Goal: Task Accomplishment & Management: Use online tool/utility

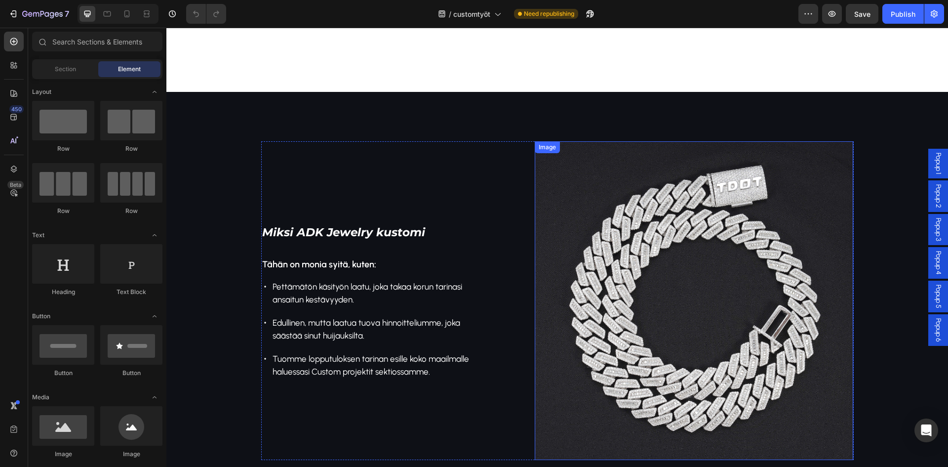
scroll to position [335, 0]
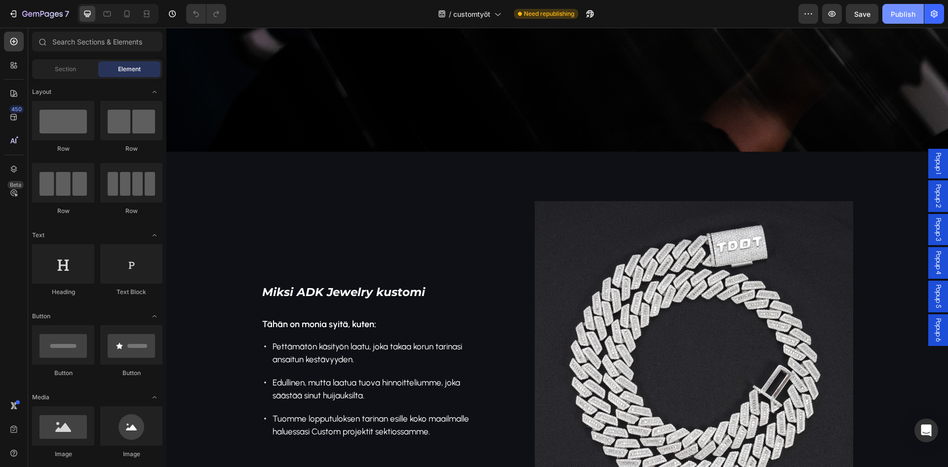
click at [905, 11] on div "Publish" at bounding box center [903, 14] width 25 height 10
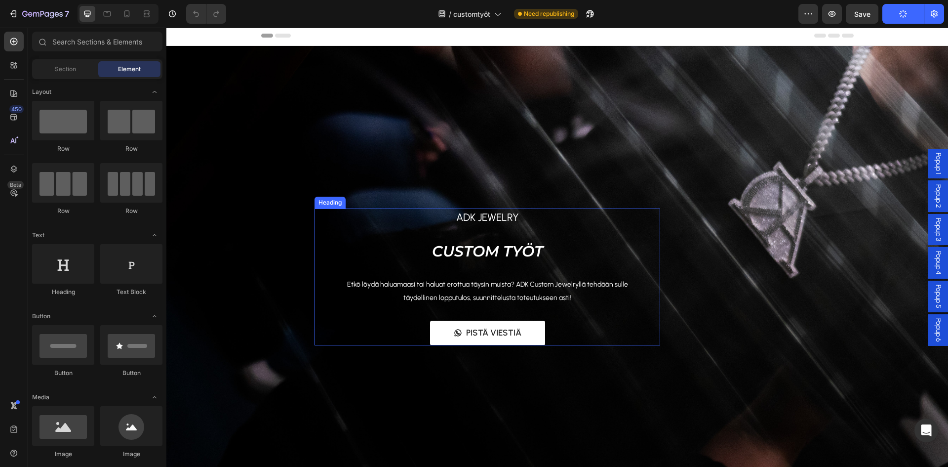
scroll to position [0, 0]
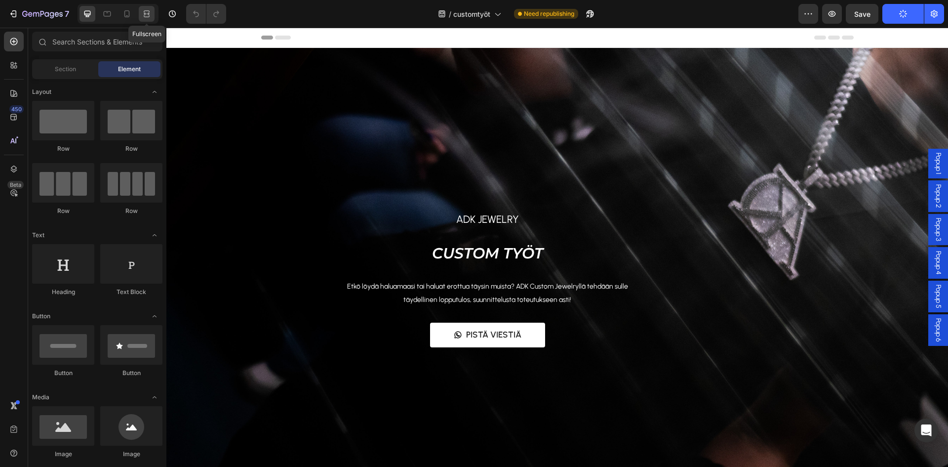
click at [143, 17] on icon at bounding box center [147, 14] width 10 height 10
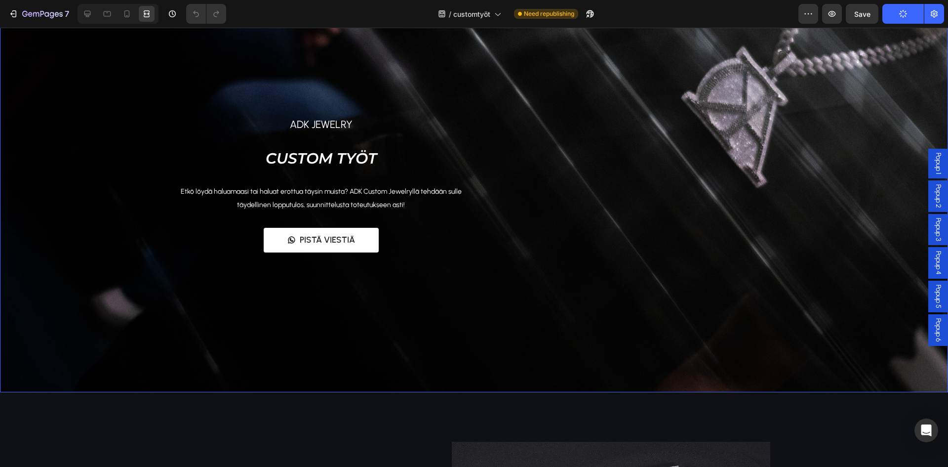
scroll to position [99, 0]
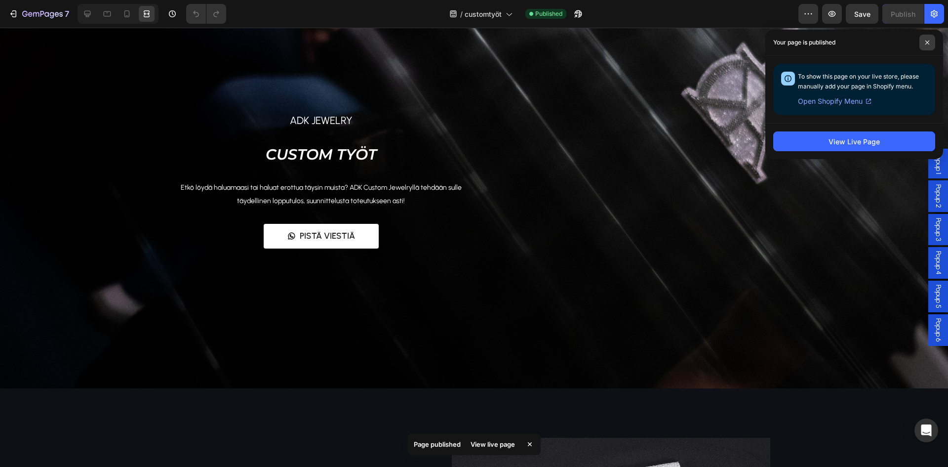
click at [930, 43] on span at bounding box center [927, 43] width 16 height 16
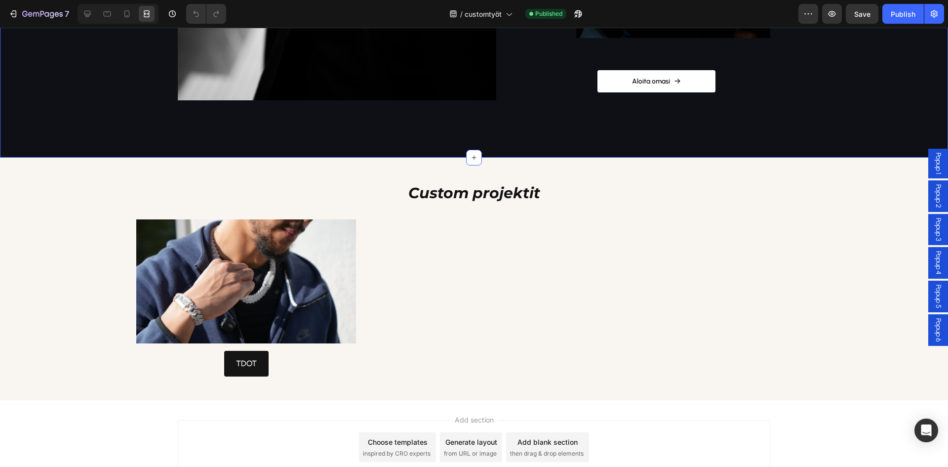
scroll to position [1174, 0]
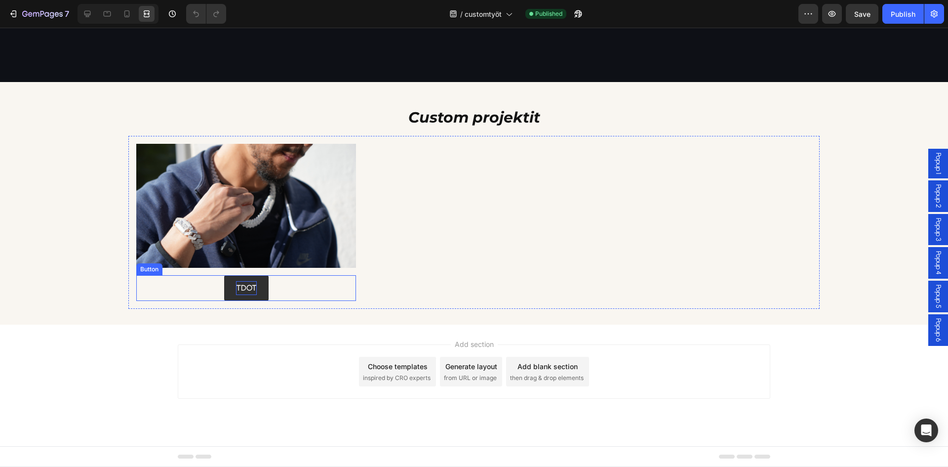
click at [249, 289] on p "TDOT" at bounding box center [246, 288] width 21 height 14
click at [933, 164] on span "Popup 1" at bounding box center [938, 164] width 10 height 22
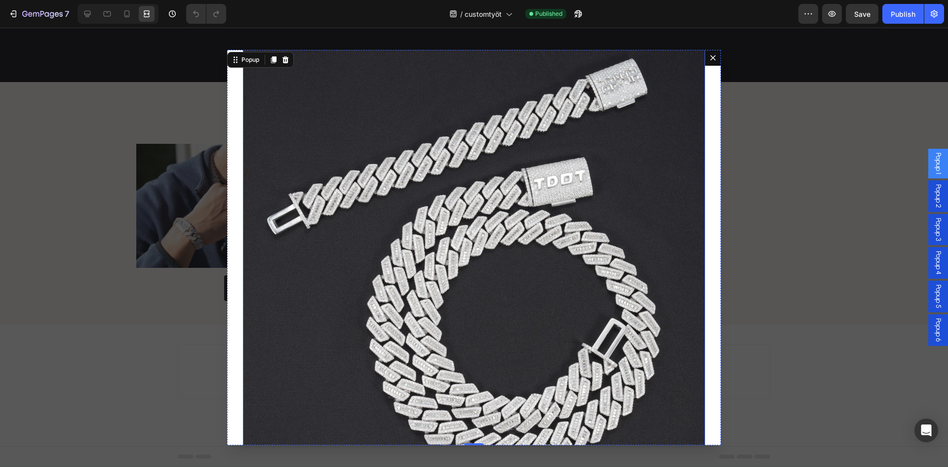
scroll to position [296, 0]
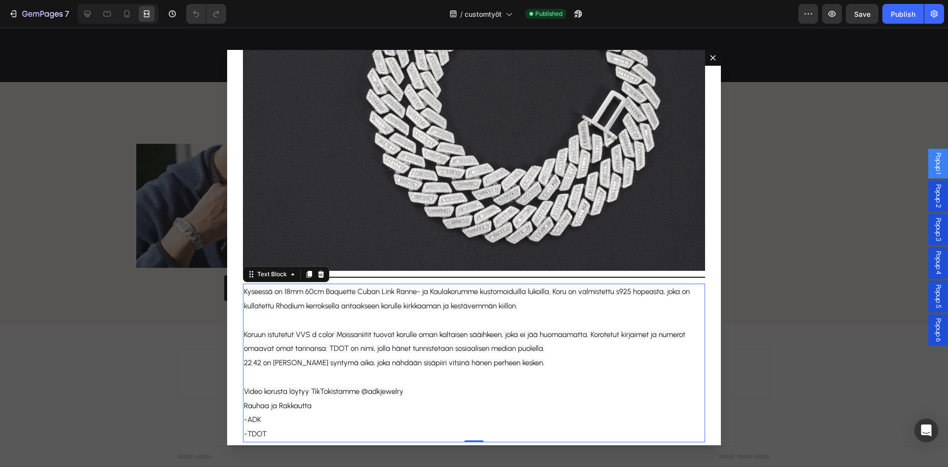
click at [366, 300] on span "Kyseessä on 18mm 60cm Baquette Cuban Link Ranne- ja Kaulakorumme kustomoiduilla…" at bounding box center [467, 298] width 446 height 23
click at [344, 313] on p "Dialog body" at bounding box center [474, 320] width 460 height 14
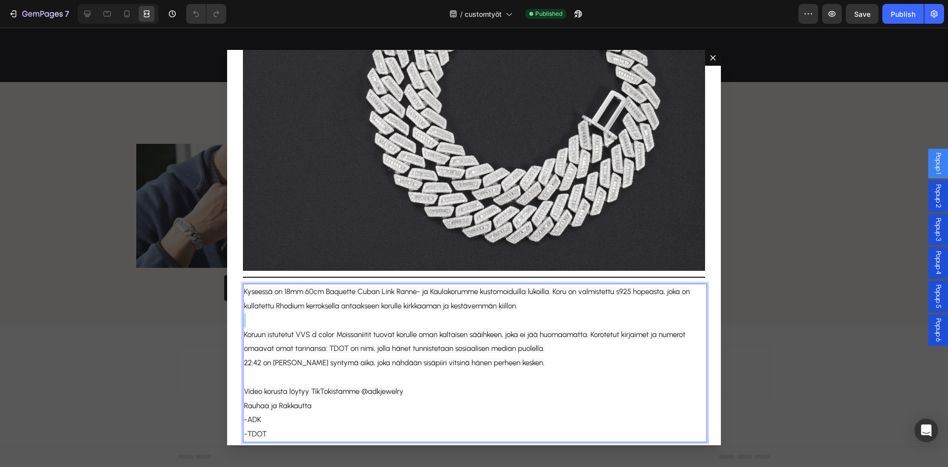
click at [344, 313] on p "Rich Text Editor. Editing area: main" at bounding box center [474, 320] width 460 height 14
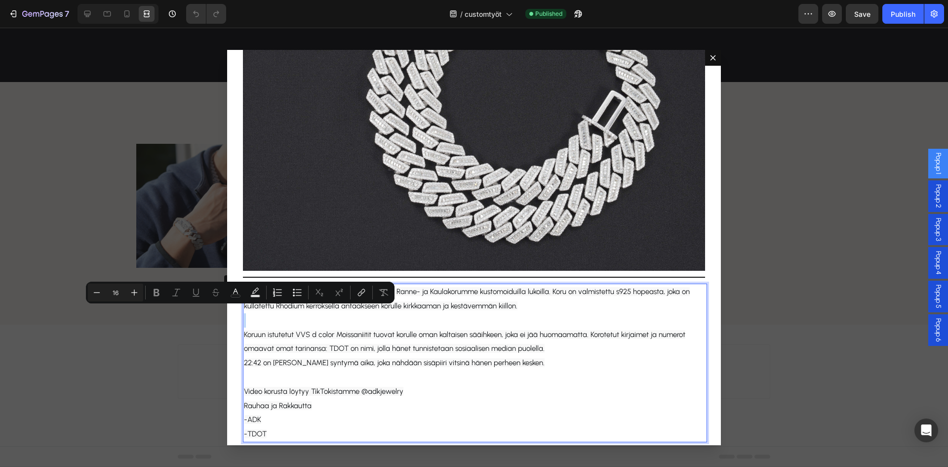
type input "15"
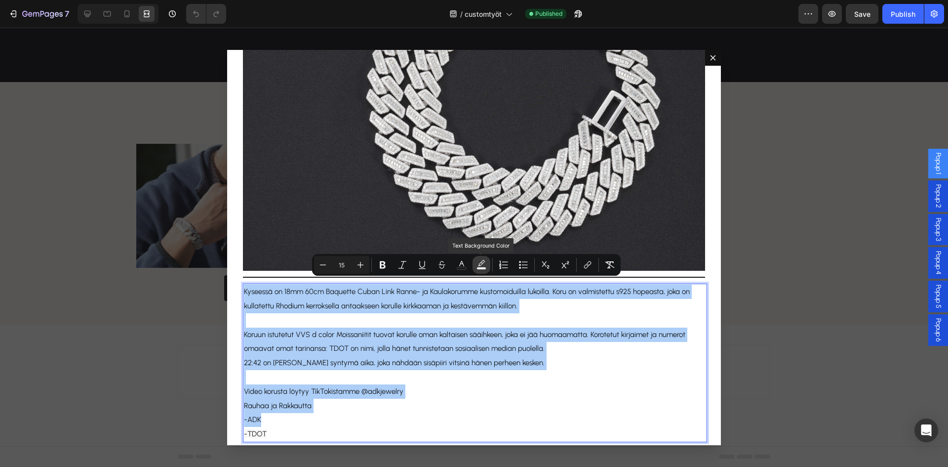
click at [480, 265] on icon "Editor contextual toolbar" at bounding box center [481, 263] width 7 height 6
type input "F8F8F8"
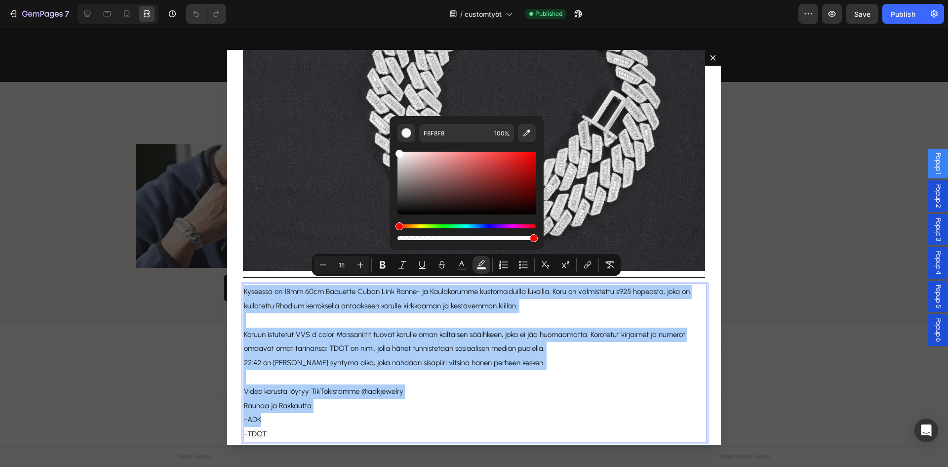
drag, startPoint x: 416, startPoint y: 195, endPoint x: 389, endPoint y: 124, distance: 75.9
click at [389, 124] on div "F8F8F8 100 %" at bounding box center [466, 179] width 154 height 126
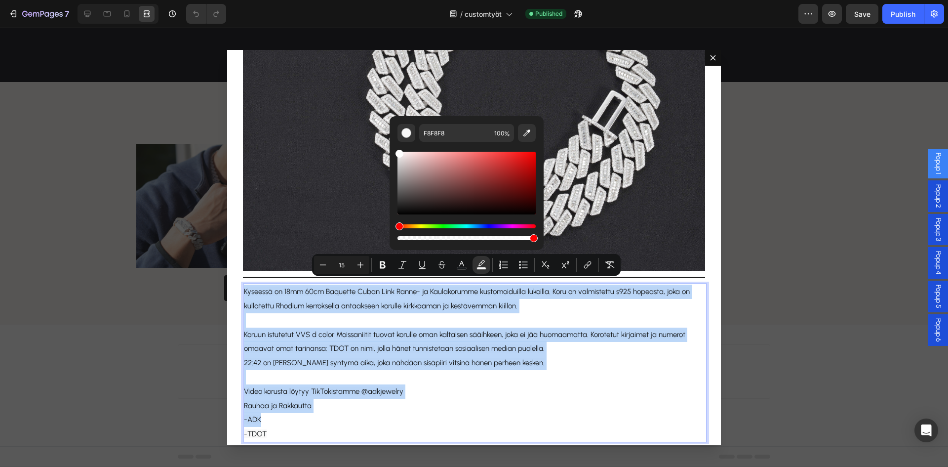
type input "FFFFFF"
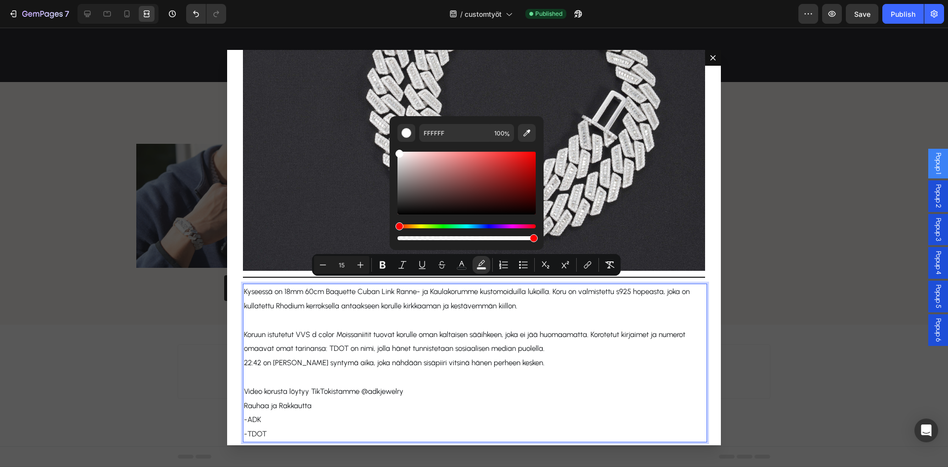
click at [540, 412] on p "-ADK" at bounding box center [474, 419] width 460 height 14
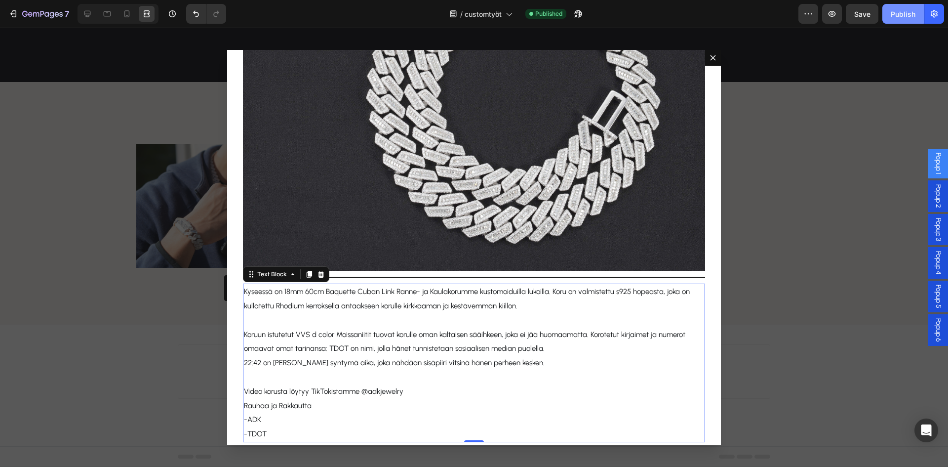
click at [912, 15] on div "Publish" at bounding box center [903, 14] width 25 height 10
click at [709, 58] on icon "Dialog content" at bounding box center [713, 58] width 8 height 8
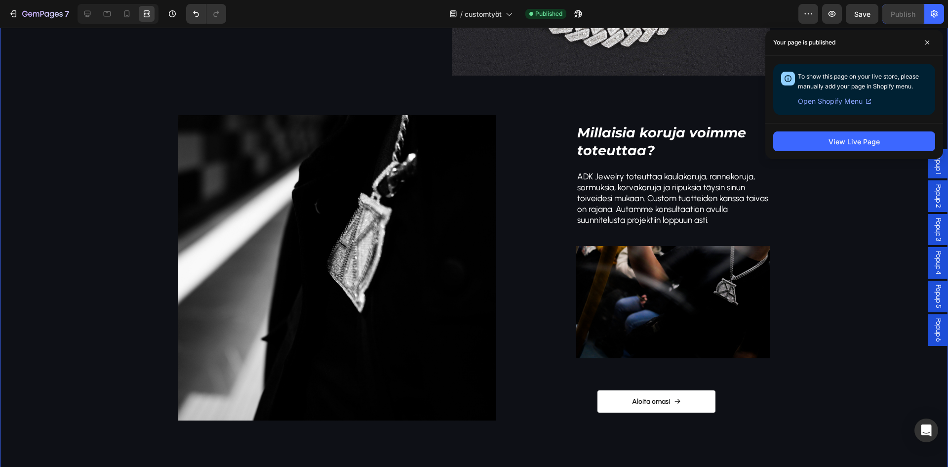
scroll to position [829, 0]
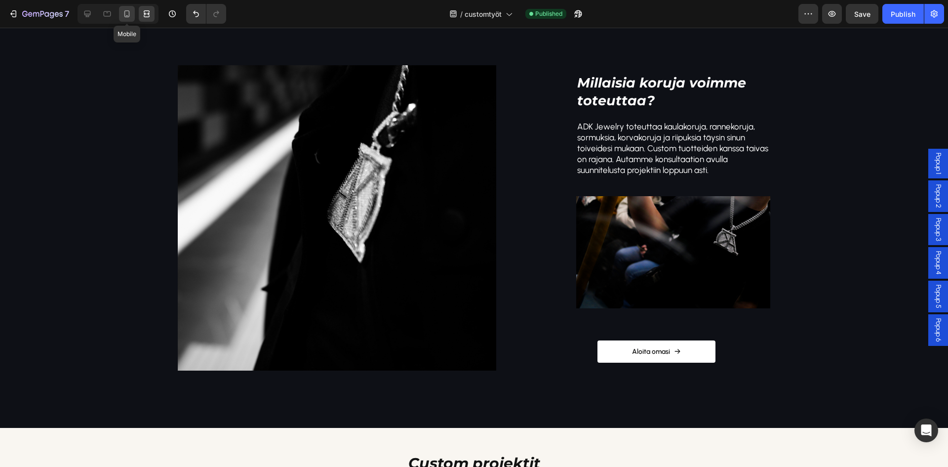
click at [123, 15] on icon at bounding box center [127, 14] width 10 height 10
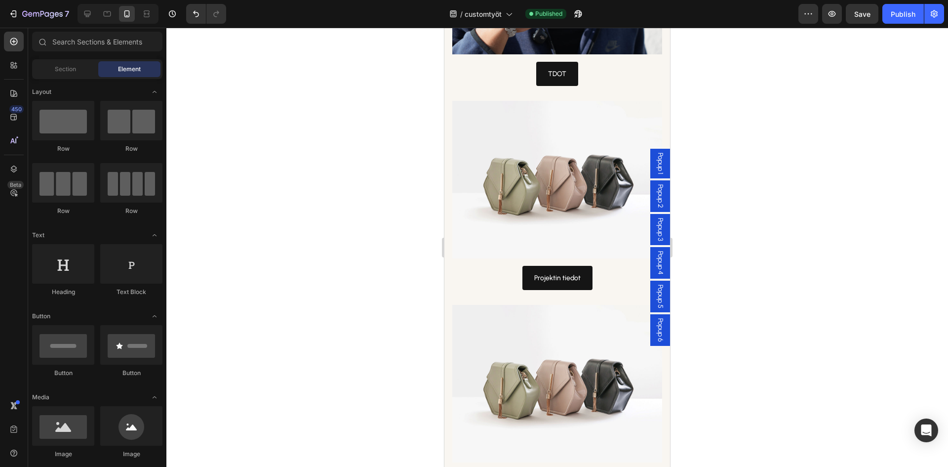
scroll to position [1319, 0]
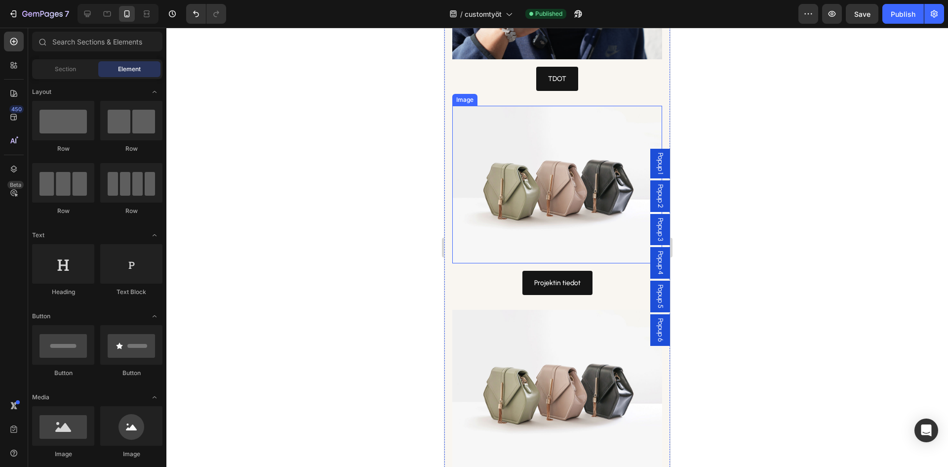
click at [557, 159] on img at bounding box center [557, 184] width 210 height 157
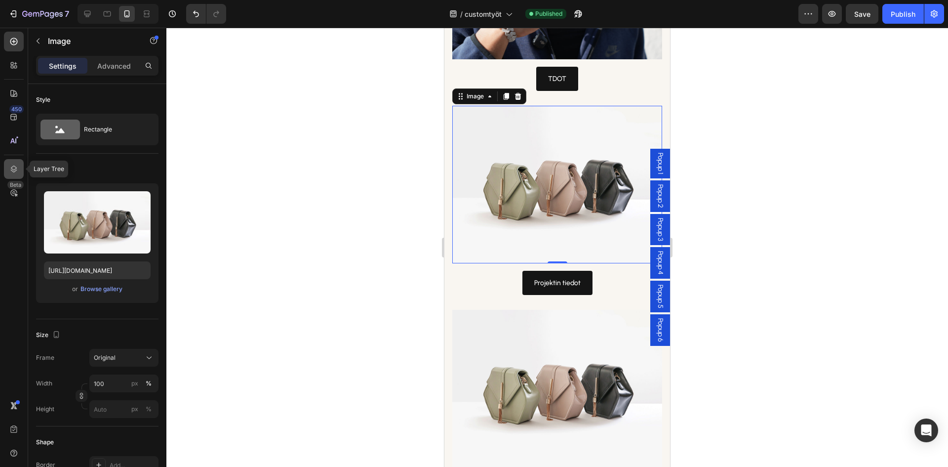
click at [9, 168] on icon at bounding box center [14, 169] width 10 height 10
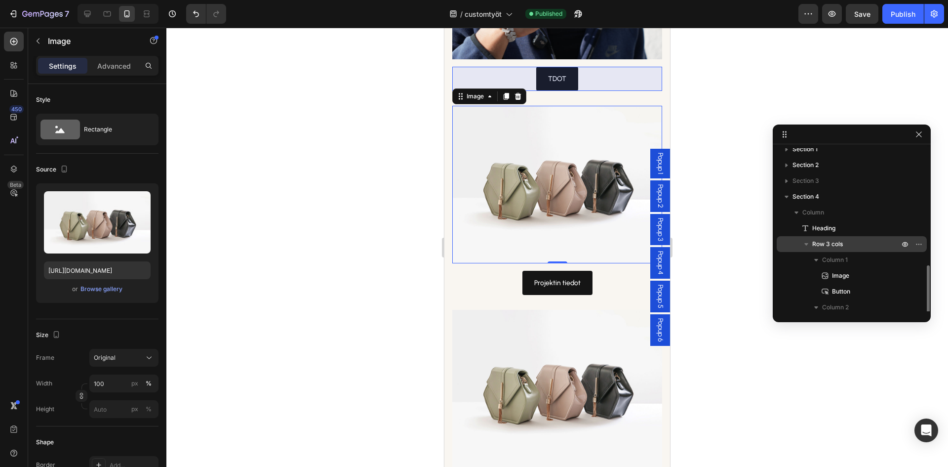
scroll to position [151, 0]
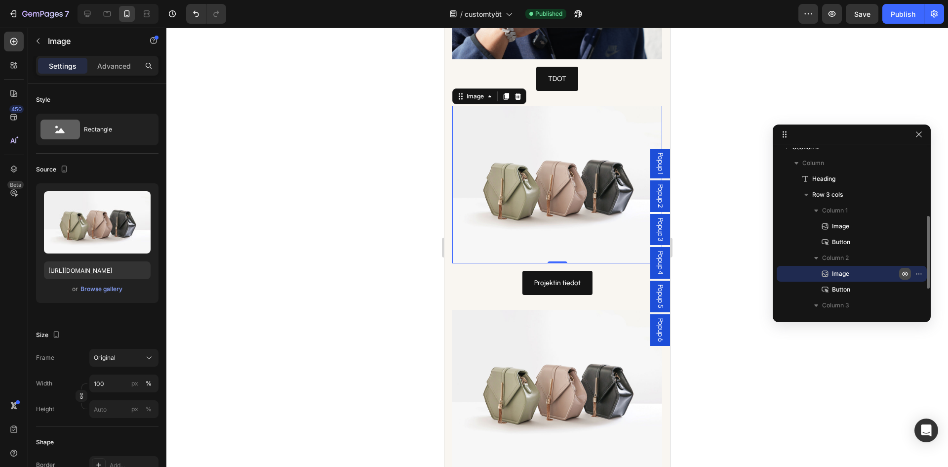
click at [909, 275] on button "button" at bounding box center [905, 274] width 12 height 12
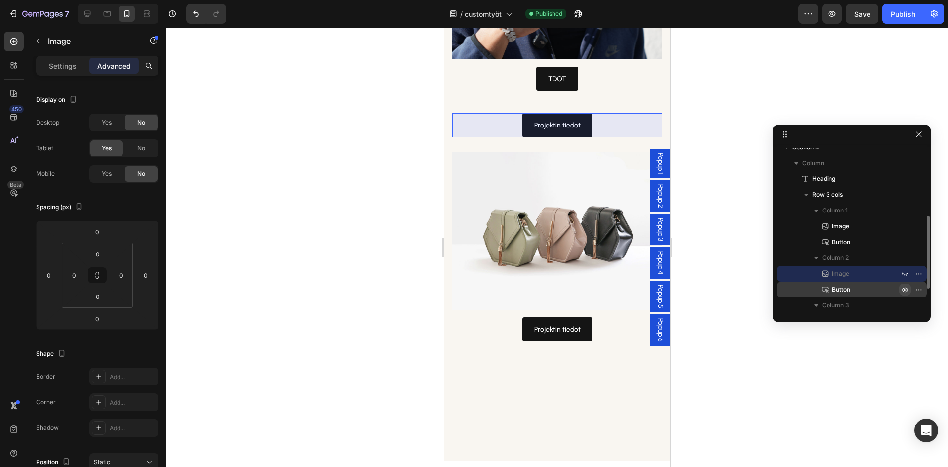
click at [906, 288] on icon "button" at bounding box center [905, 289] width 6 height 5
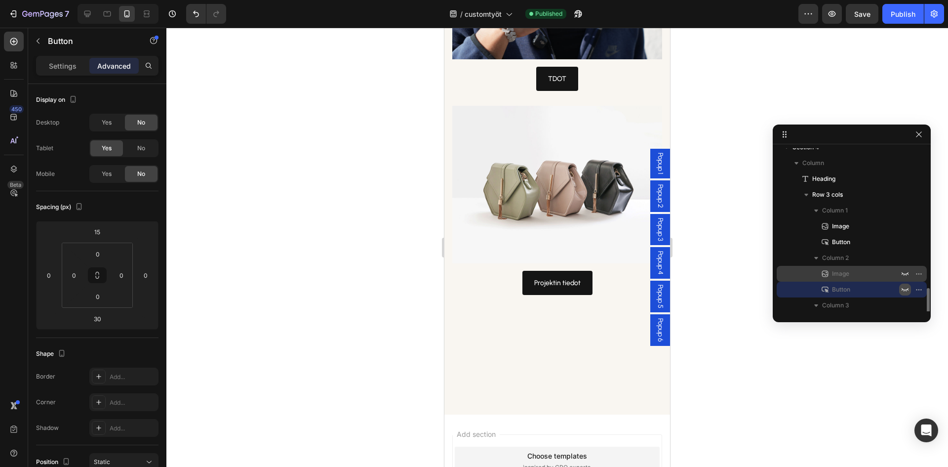
scroll to position [200, 0]
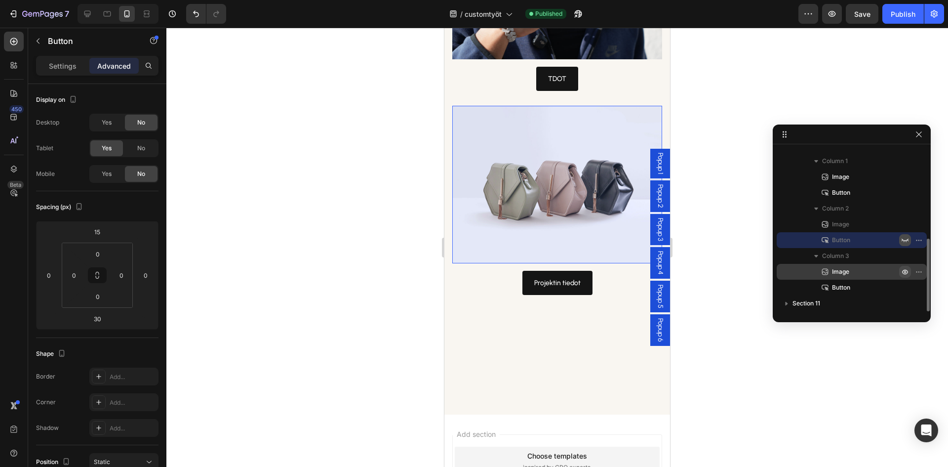
click at [907, 272] on icon "button" at bounding box center [905, 272] width 6 height 5
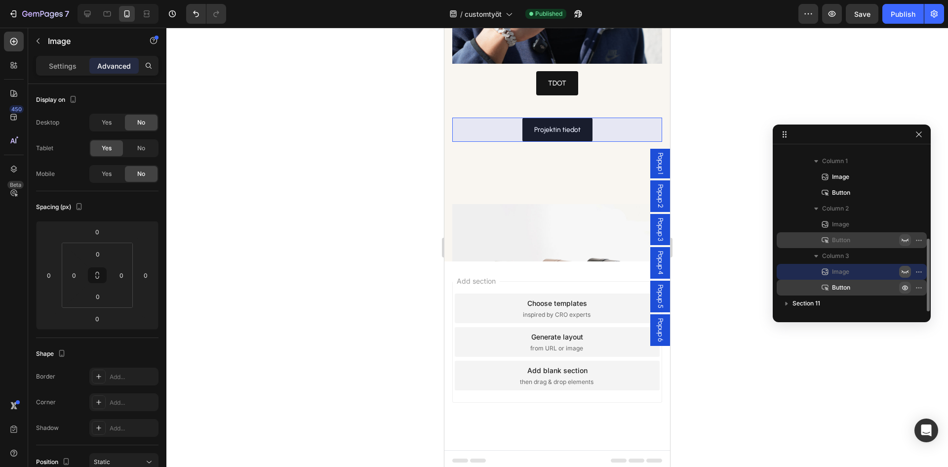
click at [906, 284] on icon "button" at bounding box center [905, 287] width 8 height 8
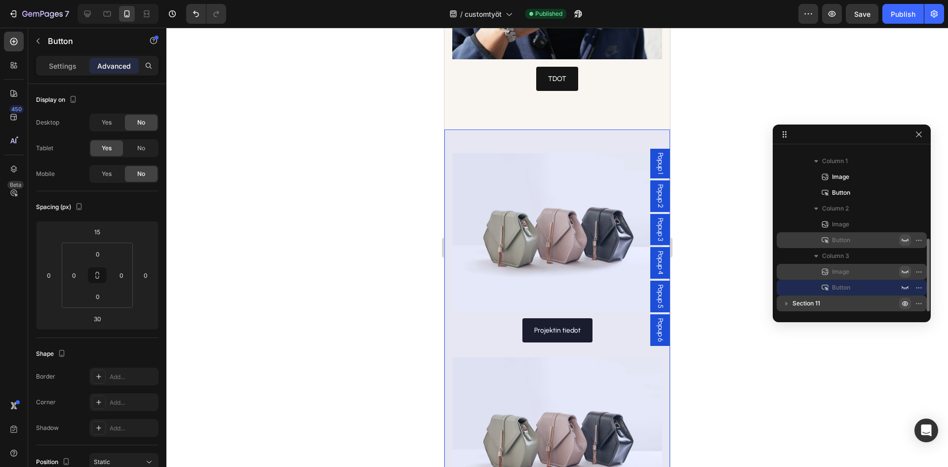
click at [903, 304] on icon "button" at bounding box center [905, 303] width 8 height 8
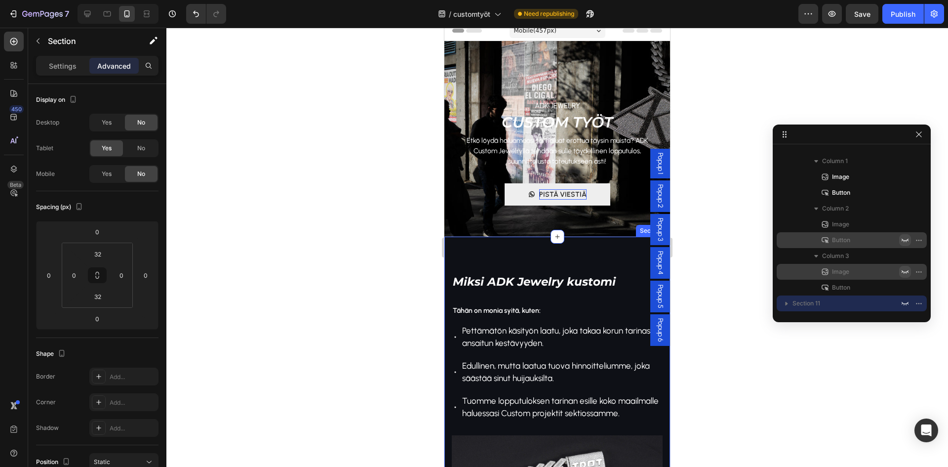
scroll to position [0, 0]
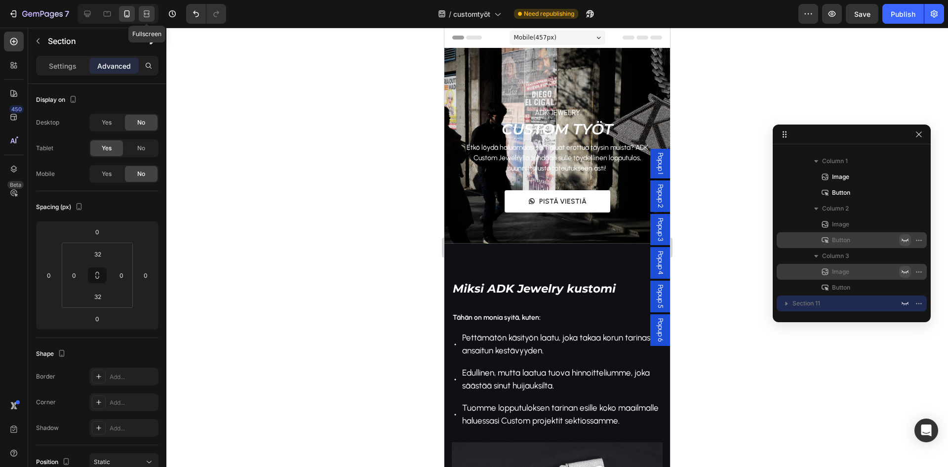
click at [151, 18] on icon at bounding box center [147, 14] width 10 height 10
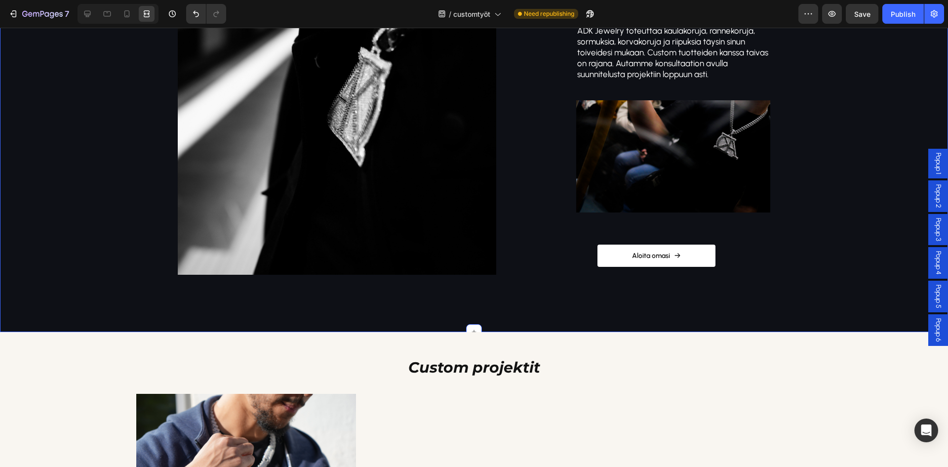
scroll to position [1135, 0]
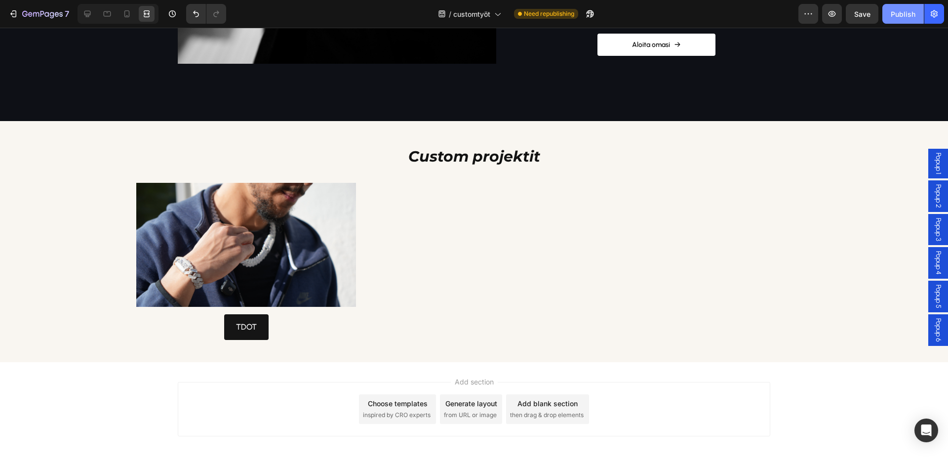
click at [898, 16] on div "Publish" at bounding box center [903, 14] width 25 height 10
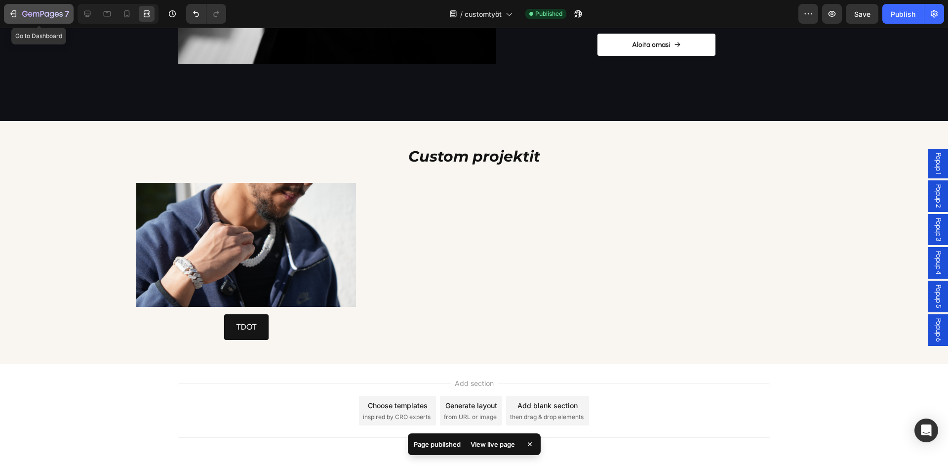
click at [53, 14] on icon "button" at bounding box center [42, 14] width 40 height 8
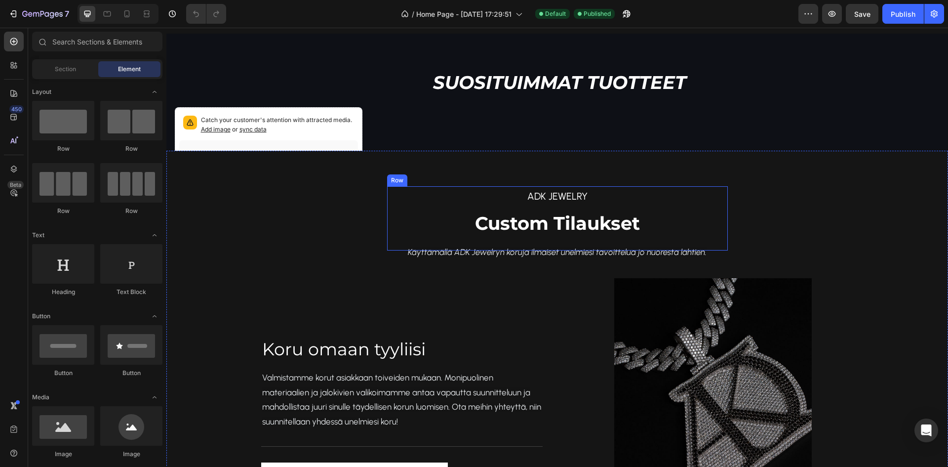
scroll to position [691, 0]
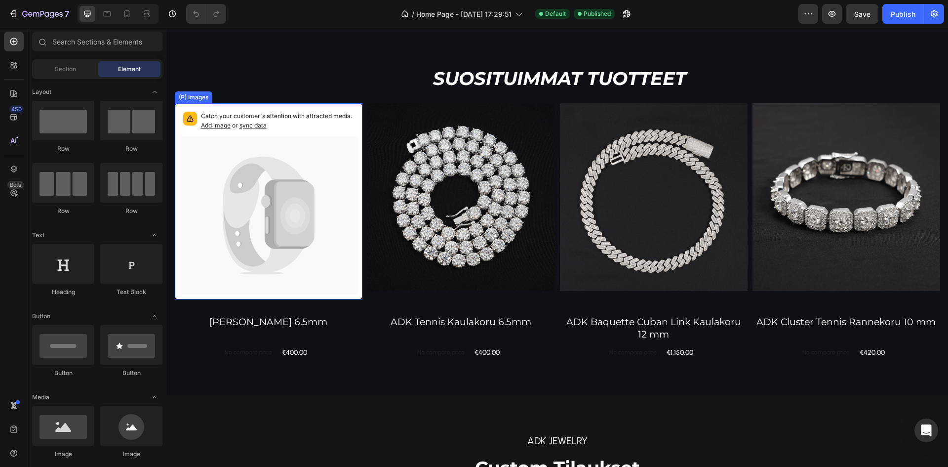
click at [278, 201] on icon at bounding box center [293, 214] width 40 height 65
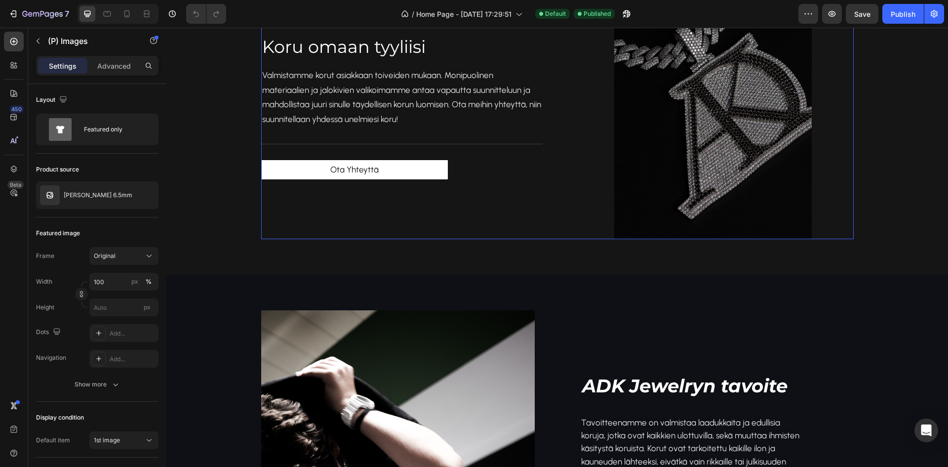
scroll to position [1234, 0]
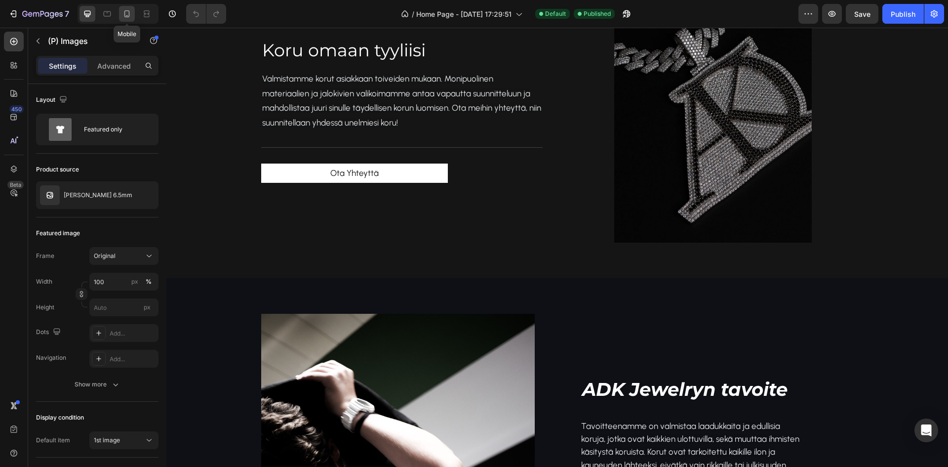
click at [132, 15] on icon at bounding box center [127, 14] width 10 height 10
type input "300"
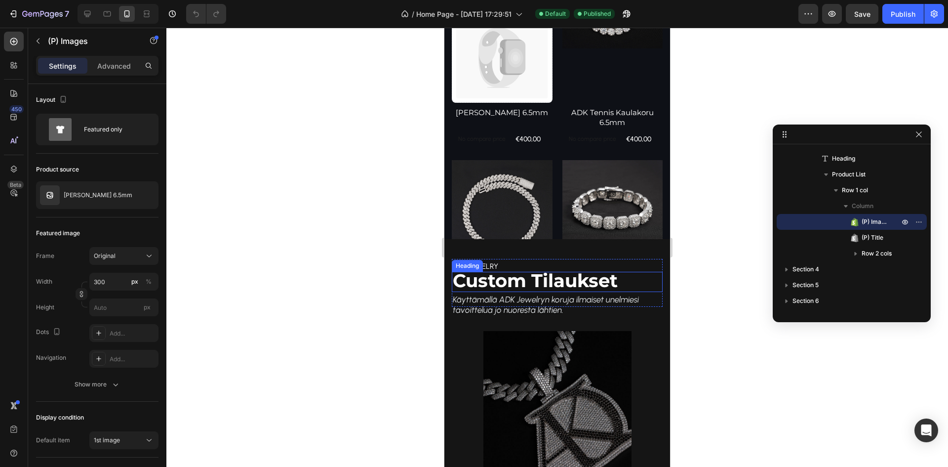
scroll to position [845, 0]
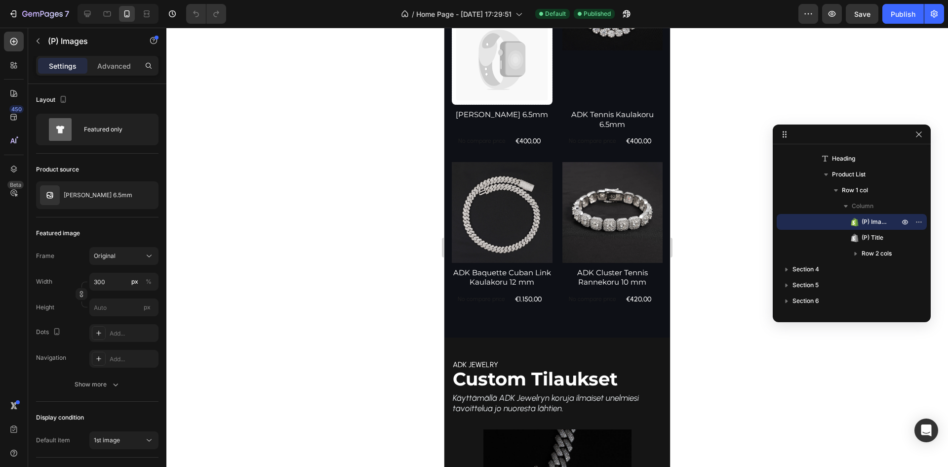
click at [722, 255] on div at bounding box center [556, 247] width 781 height 439
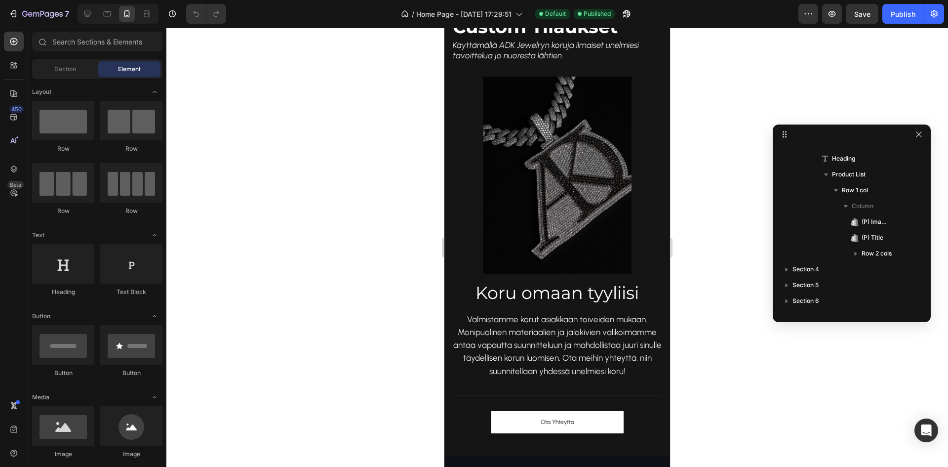
scroll to position [1191, 0]
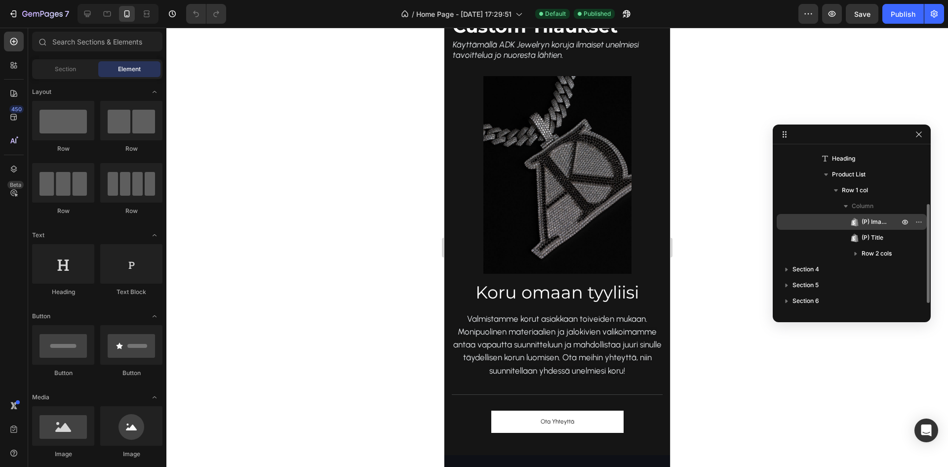
click at [866, 223] on span "(P) Images" at bounding box center [875, 222] width 28 height 10
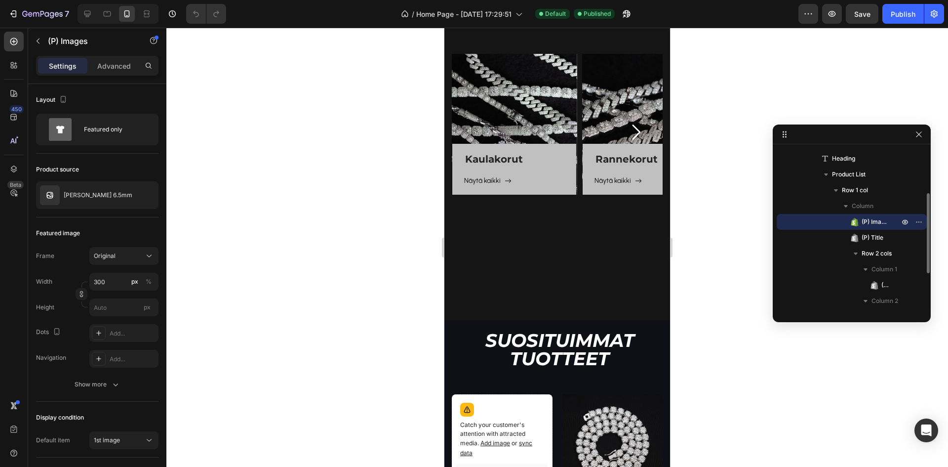
scroll to position [169, 0]
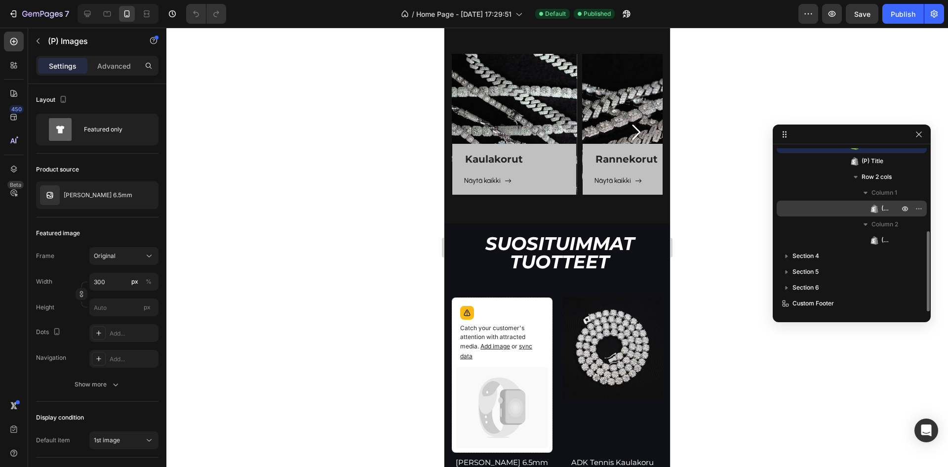
click at [883, 206] on span "(P) Price" at bounding box center [885, 208] width 8 height 10
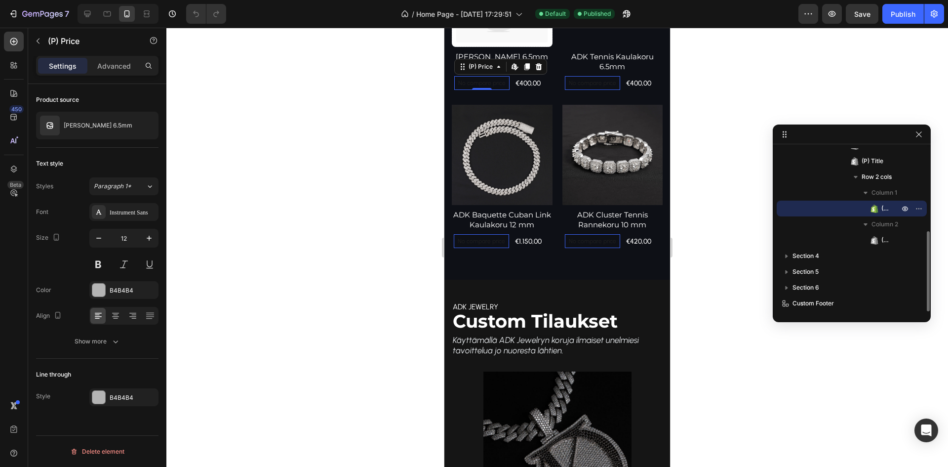
scroll to position [817, 0]
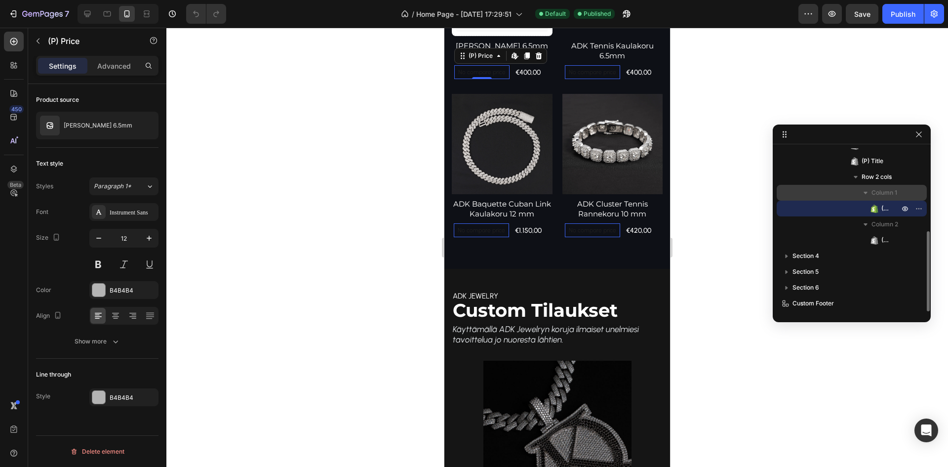
click at [882, 192] on span "Column 1" at bounding box center [884, 193] width 26 height 10
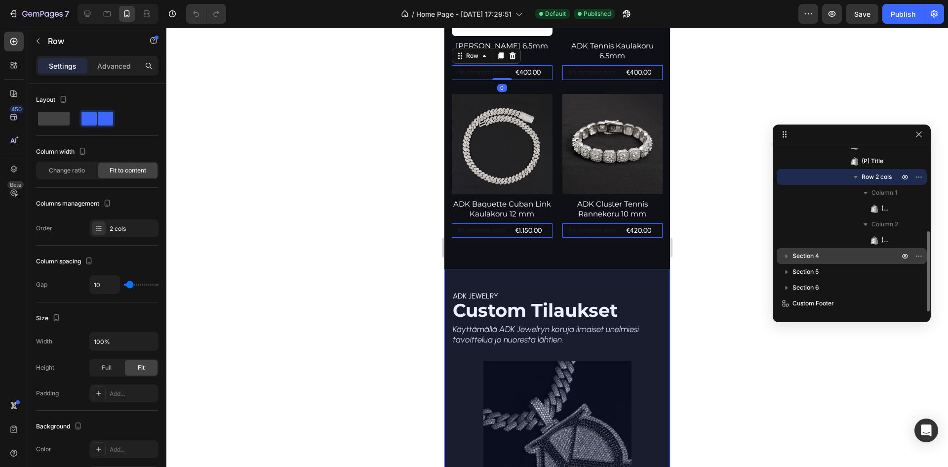
click at [846, 255] on p "Section 4" at bounding box center [846, 256] width 109 height 10
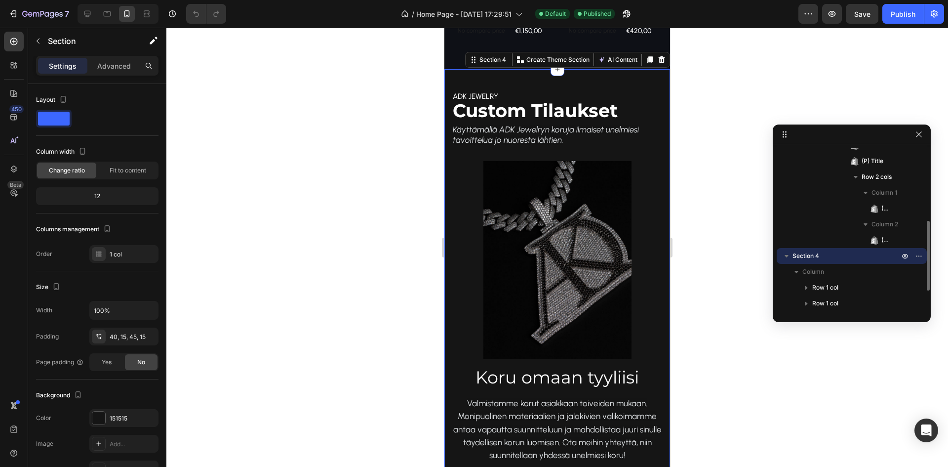
scroll to position [216, 0]
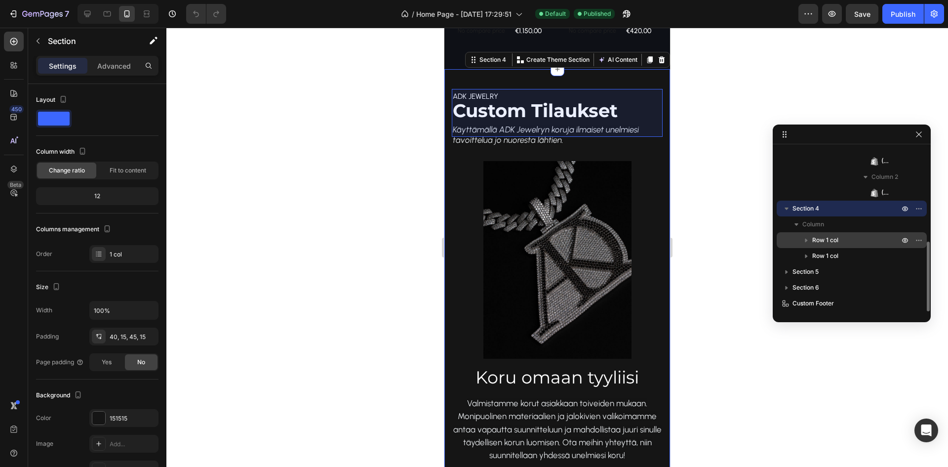
click at [836, 240] on span "Row 1 col" at bounding box center [825, 240] width 26 height 10
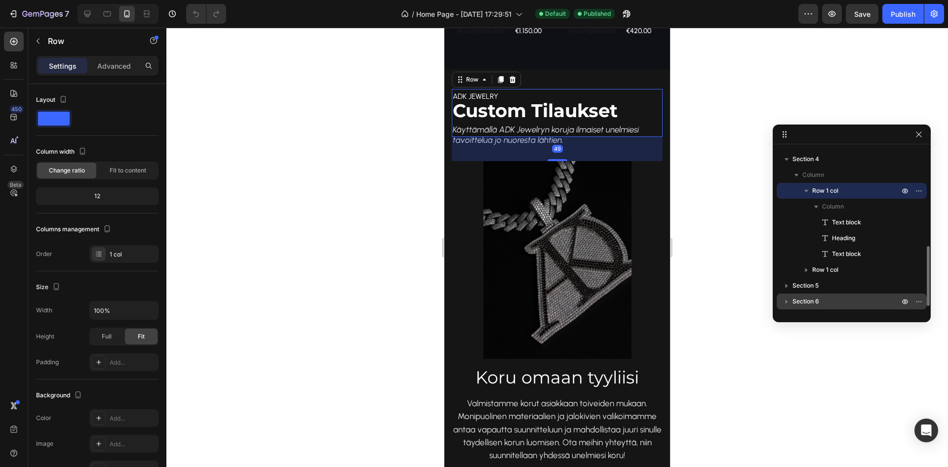
scroll to position [279, 0]
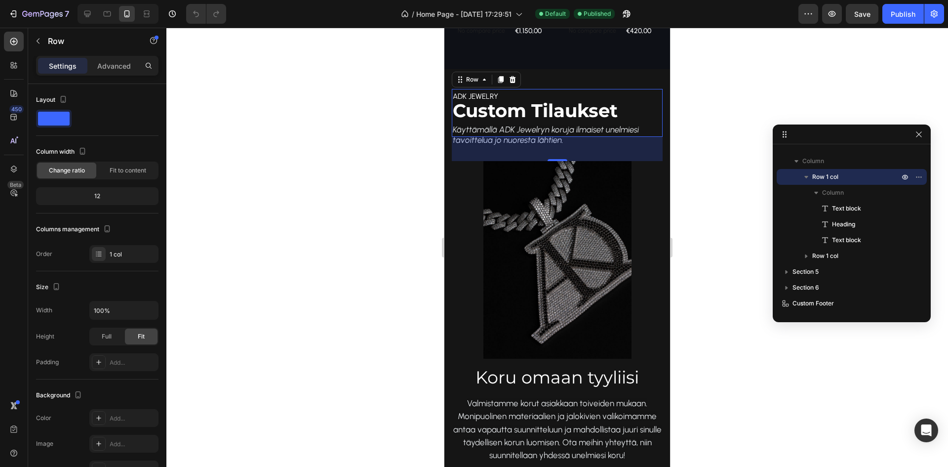
click at [751, 368] on div at bounding box center [556, 247] width 781 height 439
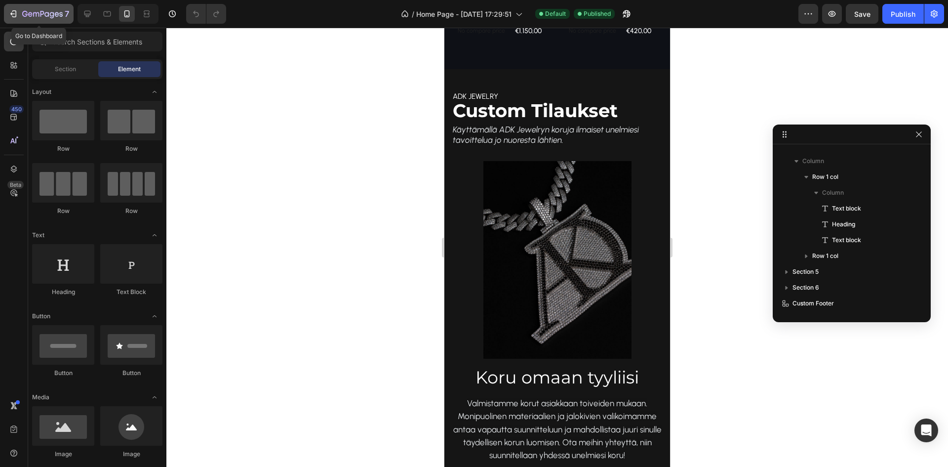
click at [34, 13] on icon "button" at bounding box center [36, 14] width 6 height 4
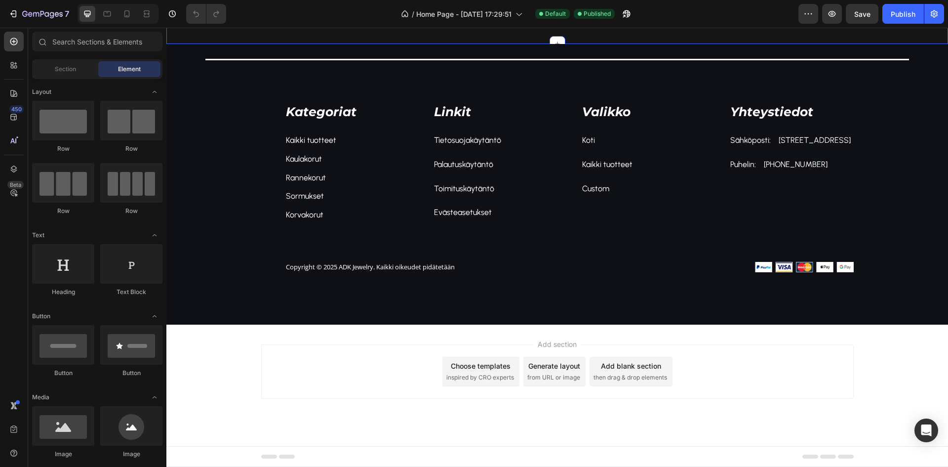
scroll to position [1853, 0]
click at [251, 162] on div "Kategoriat Text block Kaikki tuotteet Text block Kaulakorut Text block Rannekor…" at bounding box center [556, 164] width 781 height 170
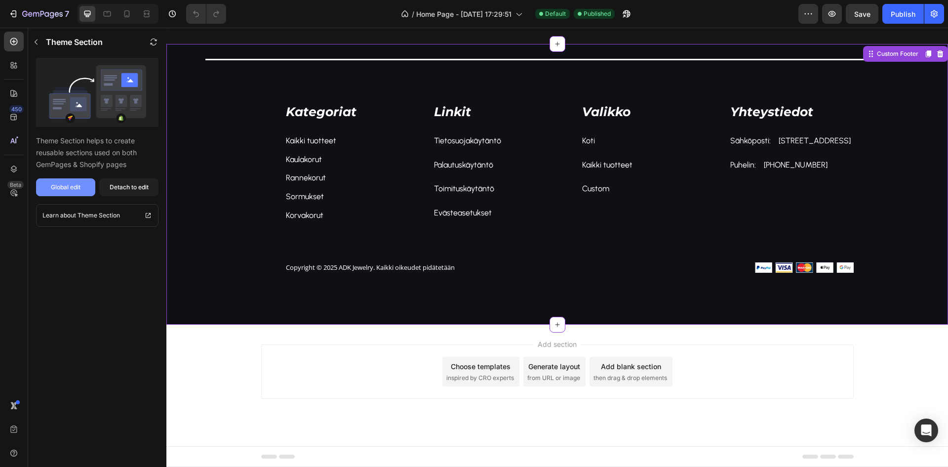
click at [64, 186] on div "Global edit" at bounding box center [66, 187] width 30 height 9
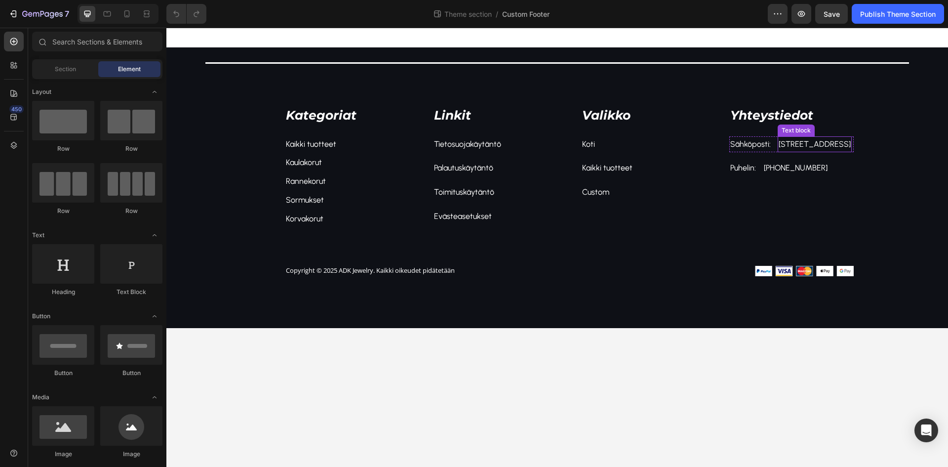
click at [785, 144] on p "[STREET_ADDRESS]" at bounding box center [815, 144] width 72 height 14
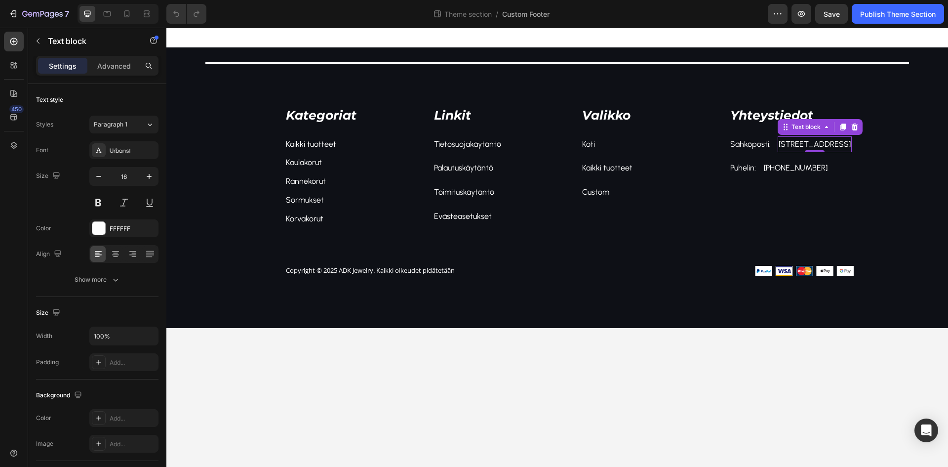
click at [810, 152] on p "[STREET_ADDRESS]" at bounding box center [815, 144] width 72 height 14
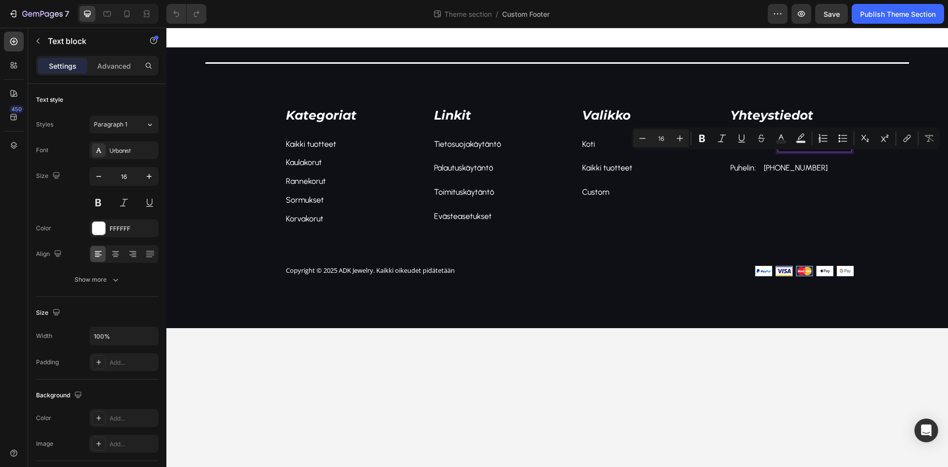
click at [810, 152] on p "[STREET_ADDRESS]" at bounding box center [815, 144] width 72 height 14
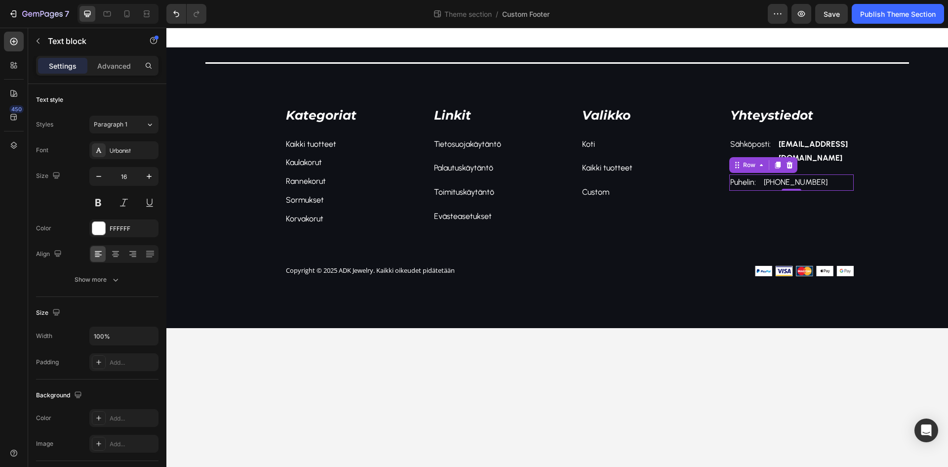
click at [845, 175] on div "Puhelin: Text block [PHONE_NUMBER] Text block Row 0" at bounding box center [791, 182] width 124 height 16
click at [796, 181] on p "[PHONE_NUMBER]" at bounding box center [796, 182] width 64 height 14
click at [795, 181] on p "[PHONE_NUMBER]" at bounding box center [796, 182] width 64 height 14
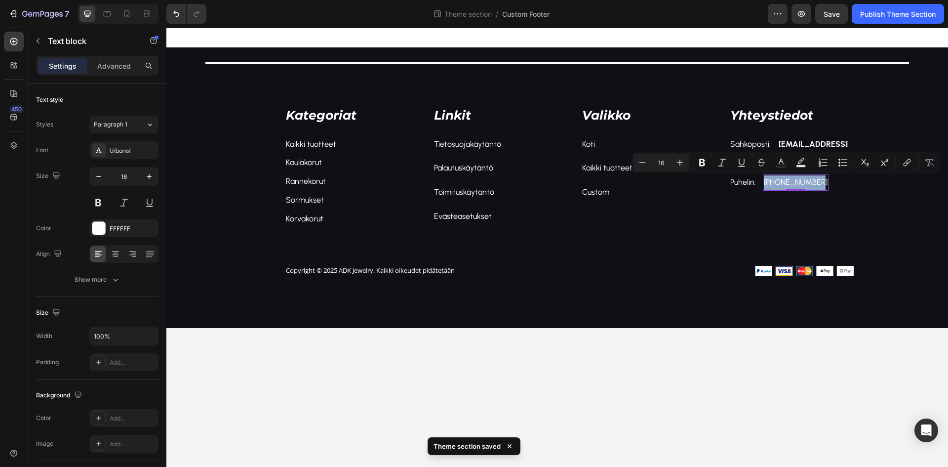
click at [782, 183] on p "[PHONE_NUMBER]" at bounding box center [796, 182] width 64 height 14
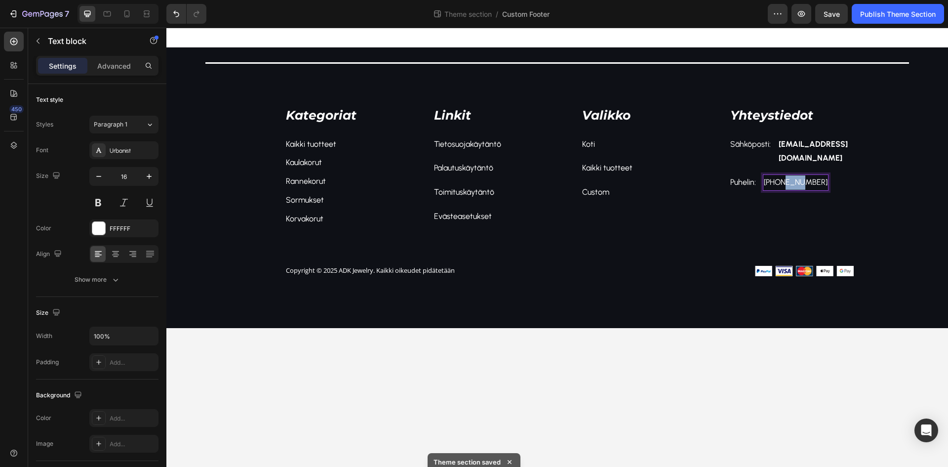
click at [782, 183] on p "[PHONE_NUMBER]" at bounding box center [796, 182] width 64 height 14
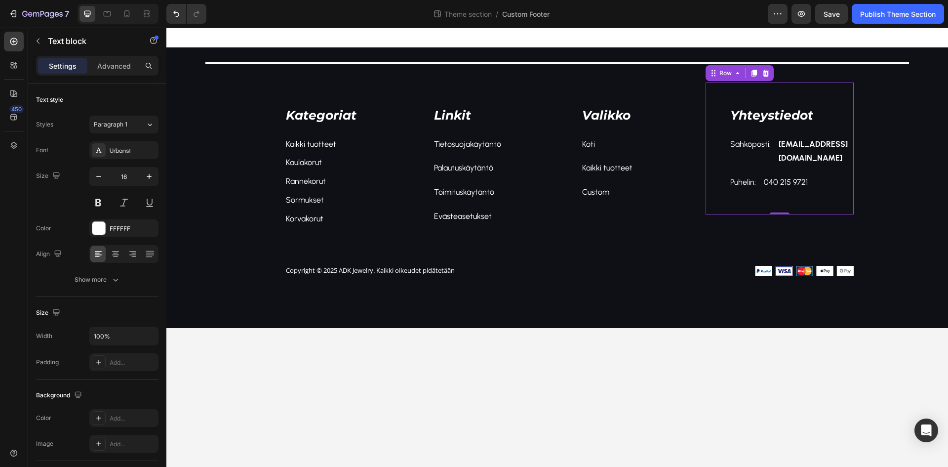
click at [807, 210] on div "Yhteystiedot Text block Sähköposti: Text block [PERSON_NAME][EMAIL_ADDRESS][DOM…" at bounding box center [779, 148] width 148 height 132
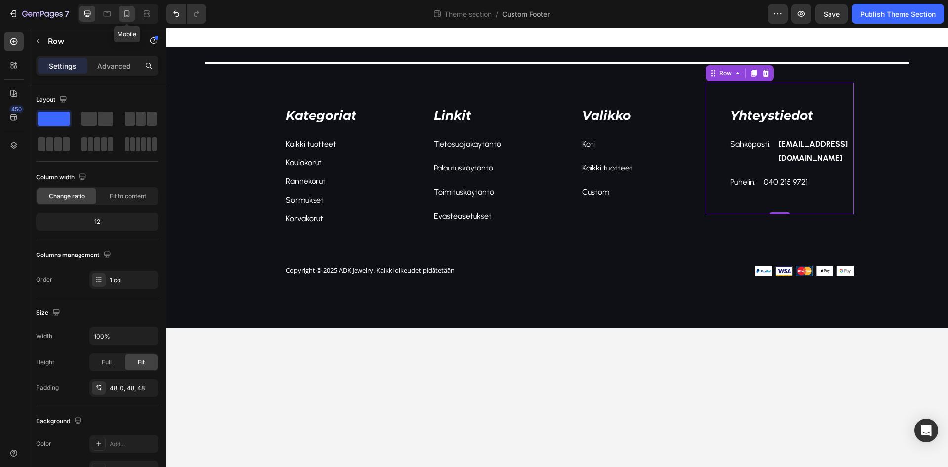
click at [133, 15] on div at bounding box center [127, 14] width 16 height 16
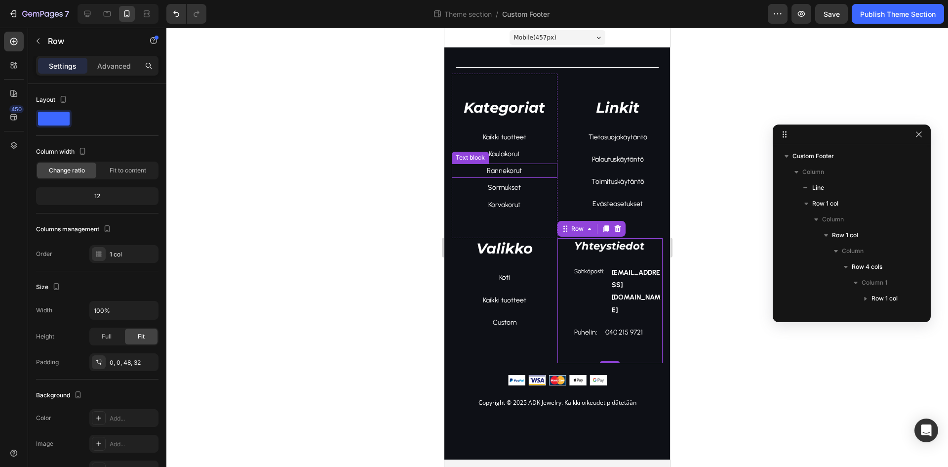
scroll to position [106, 0]
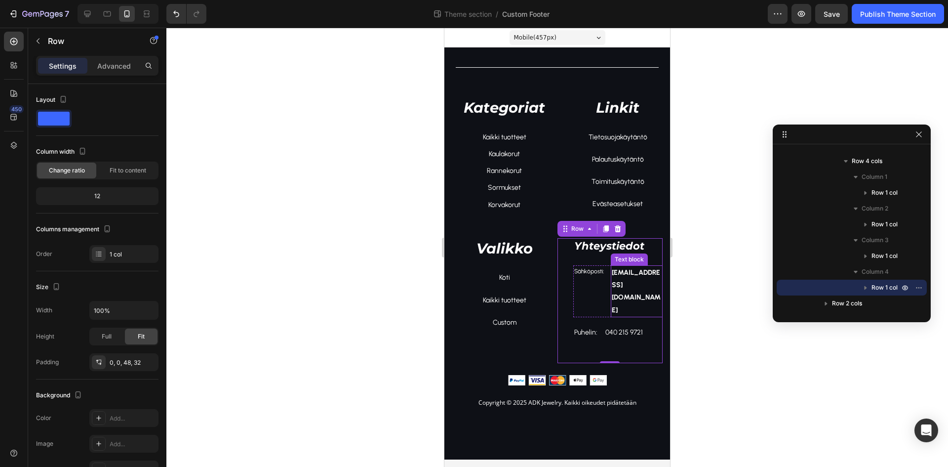
click at [634, 288] on strong "[EMAIL_ADDRESS][DOMAIN_NAME]" at bounding box center [636, 291] width 49 height 46
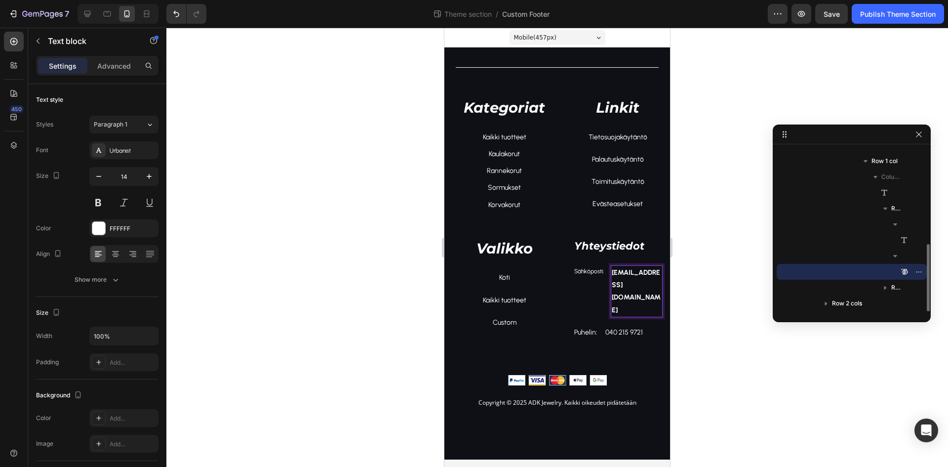
click at [634, 288] on strong "[EMAIL_ADDRESS][DOMAIN_NAME]" at bounding box center [636, 291] width 49 height 46
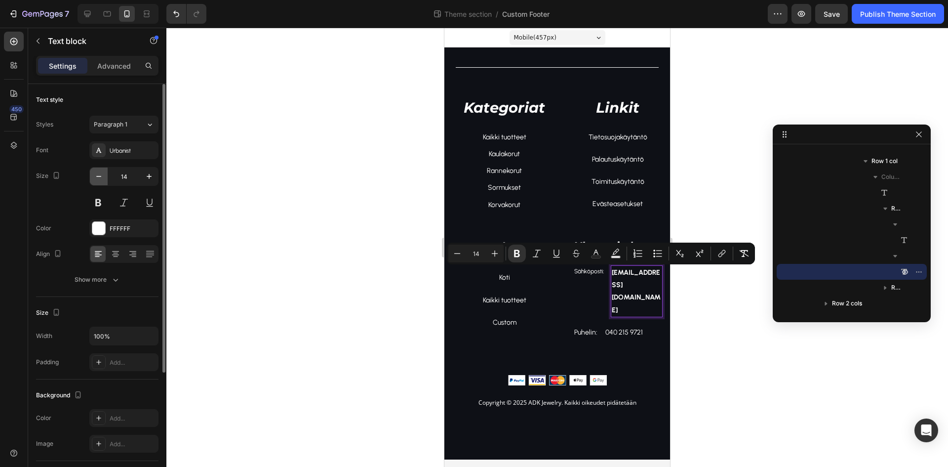
click at [95, 176] on icon "button" at bounding box center [99, 176] width 10 height 10
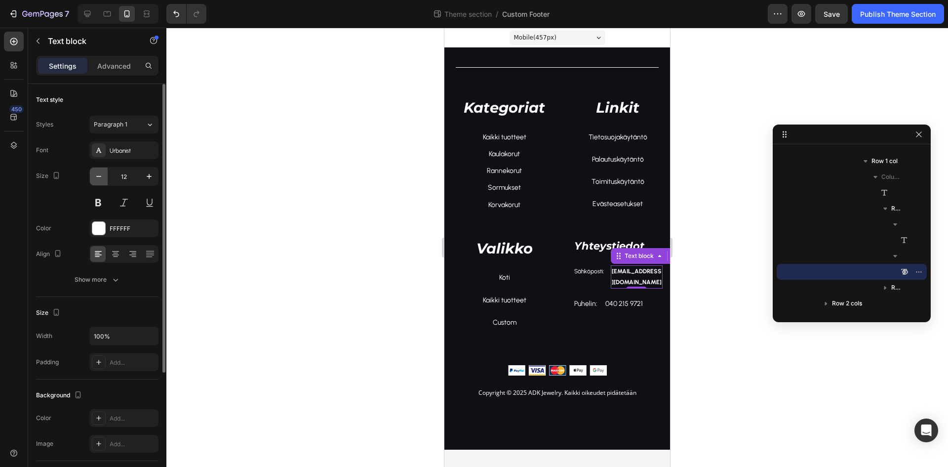
click at [97, 177] on icon "button" at bounding box center [99, 176] width 10 height 10
type input "10"
click at [702, 322] on div at bounding box center [556, 247] width 781 height 439
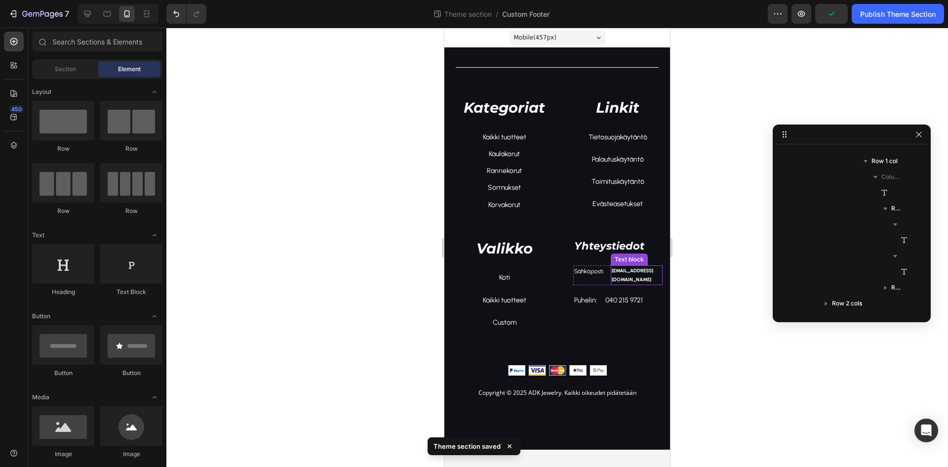
click at [640, 273] on strong "[EMAIL_ADDRESS][DOMAIN_NAME]" at bounding box center [632, 274] width 41 height 15
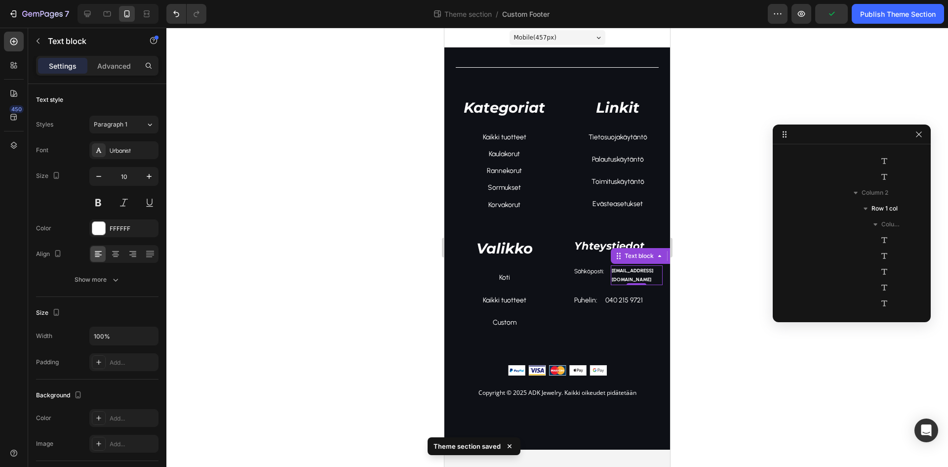
scroll to position [566, 0]
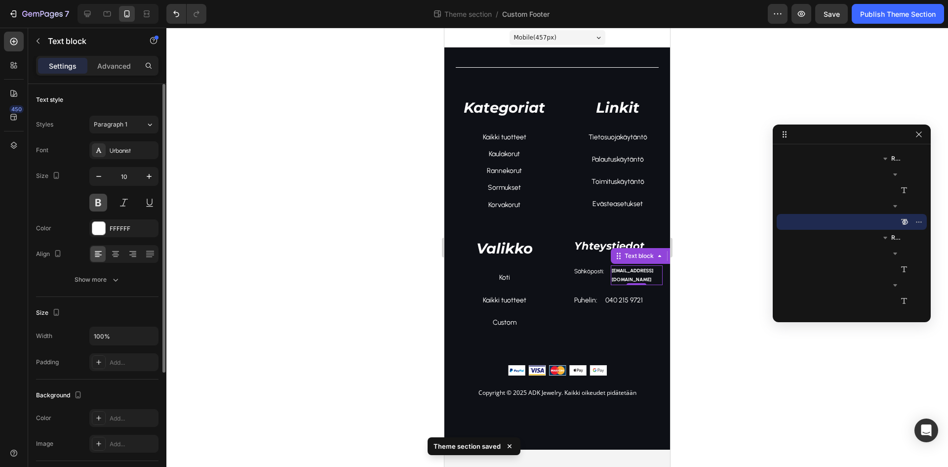
click at [98, 203] on button at bounding box center [98, 203] width 18 height 18
click at [103, 284] on button "Show more" at bounding box center [97, 280] width 122 height 18
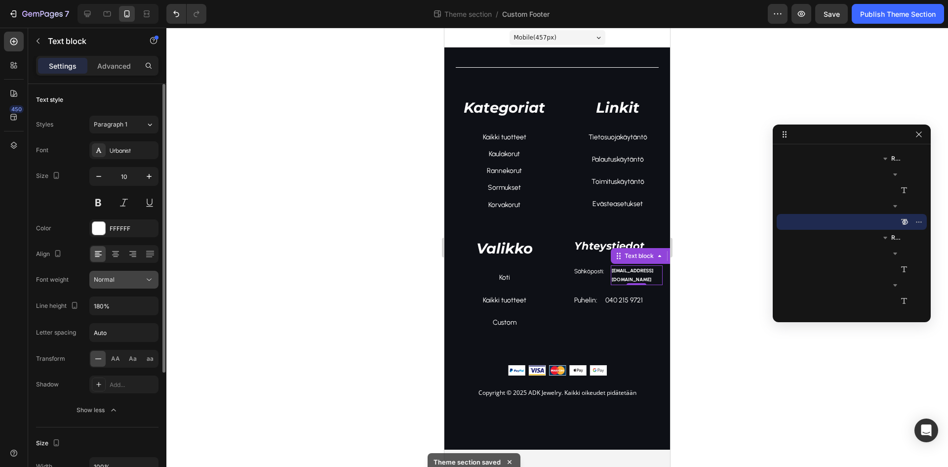
click at [115, 286] on button "Normal" at bounding box center [123, 280] width 69 height 18
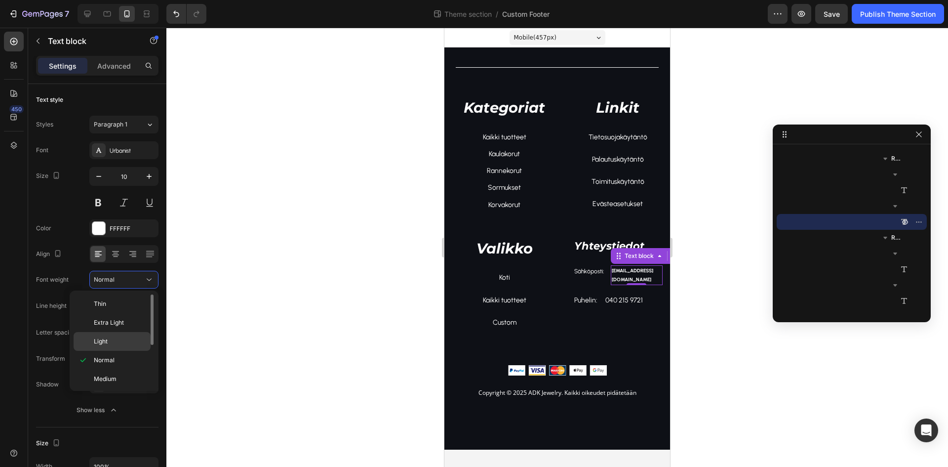
click at [110, 342] on p "Light" at bounding box center [120, 341] width 52 height 9
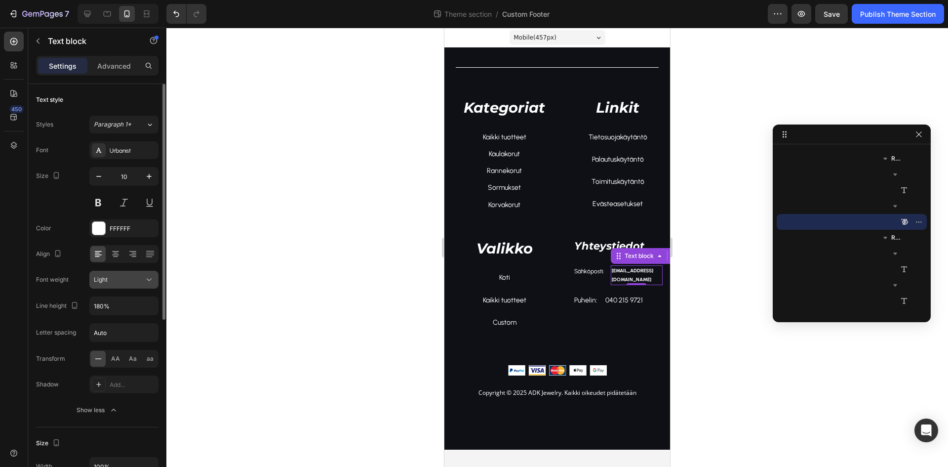
click at [125, 276] on div "Light" at bounding box center [119, 279] width 50 height 9
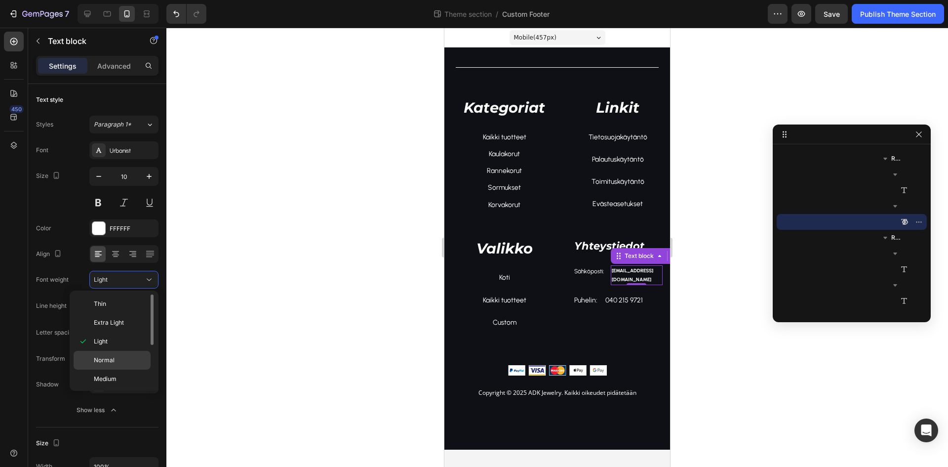
click at [109, 354] on div "Normal" at bounding box center [112, 359] width 77 height 19
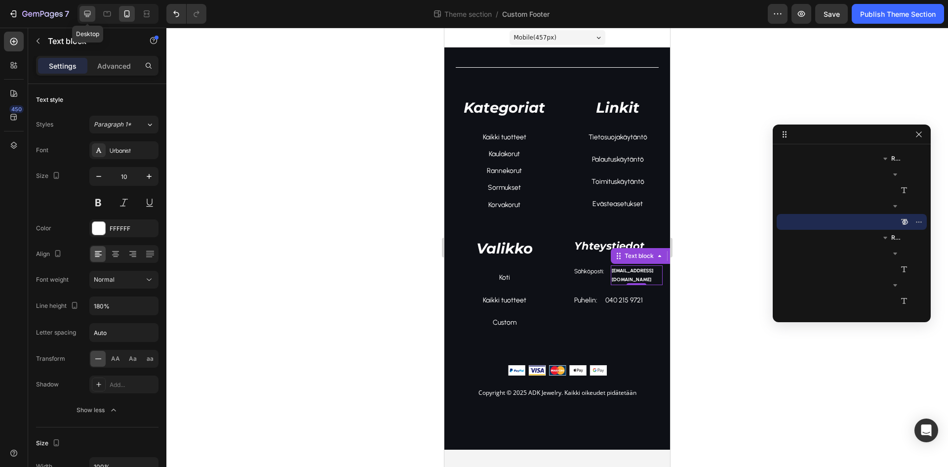
click at [82, 14] on div at bounding box center [87, 14] width 16 height 16
type input "16"
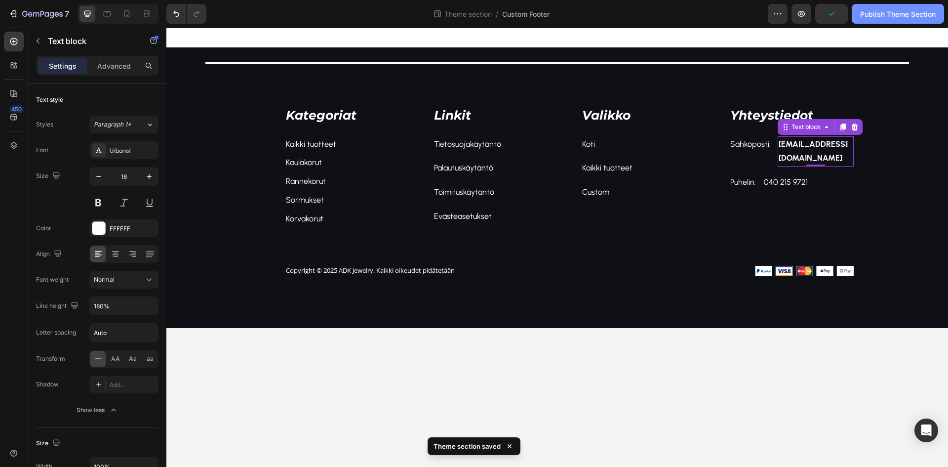
click at [910, 9] on div "Publish Theme Section" at bounding box center [898, 14] width 76 height 10
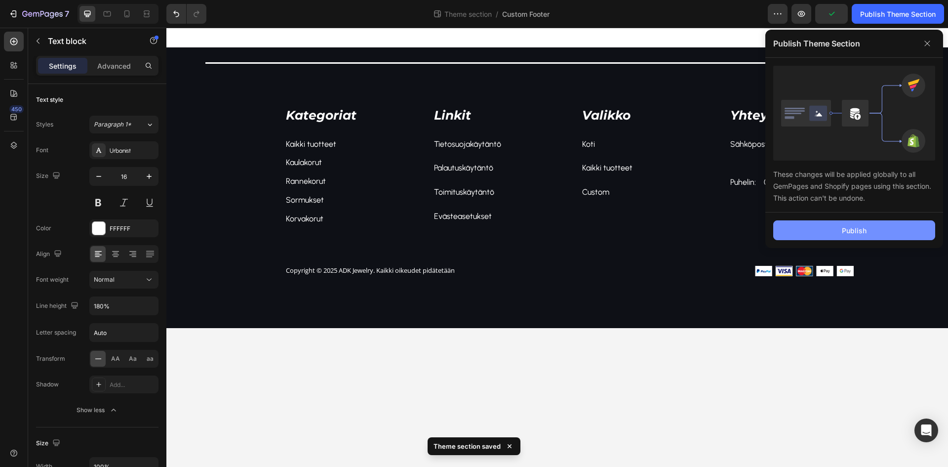
click at [867, 230] on button "Publish" at bounding box center [854, 230] width 162 height 20
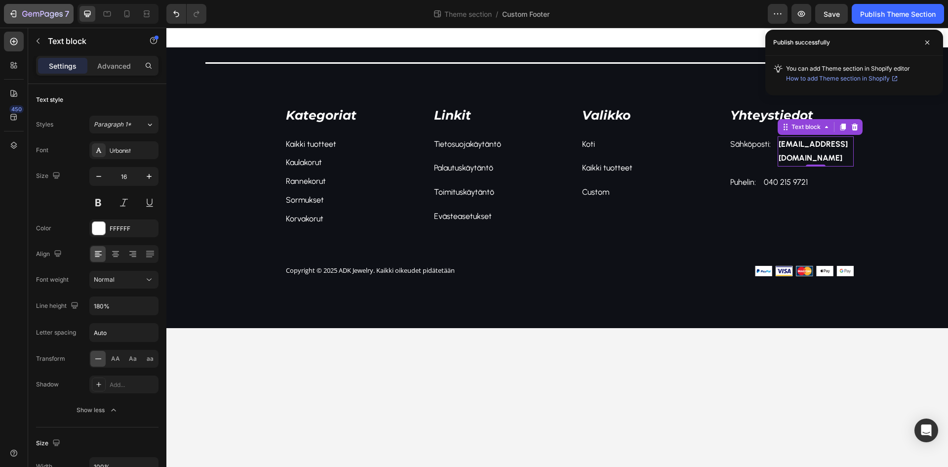
click at [39, 9] on div "7" at bounding box center [45, 14] width 47 height 12
